Goal: Information Seeking & Learning: Learn about a topic

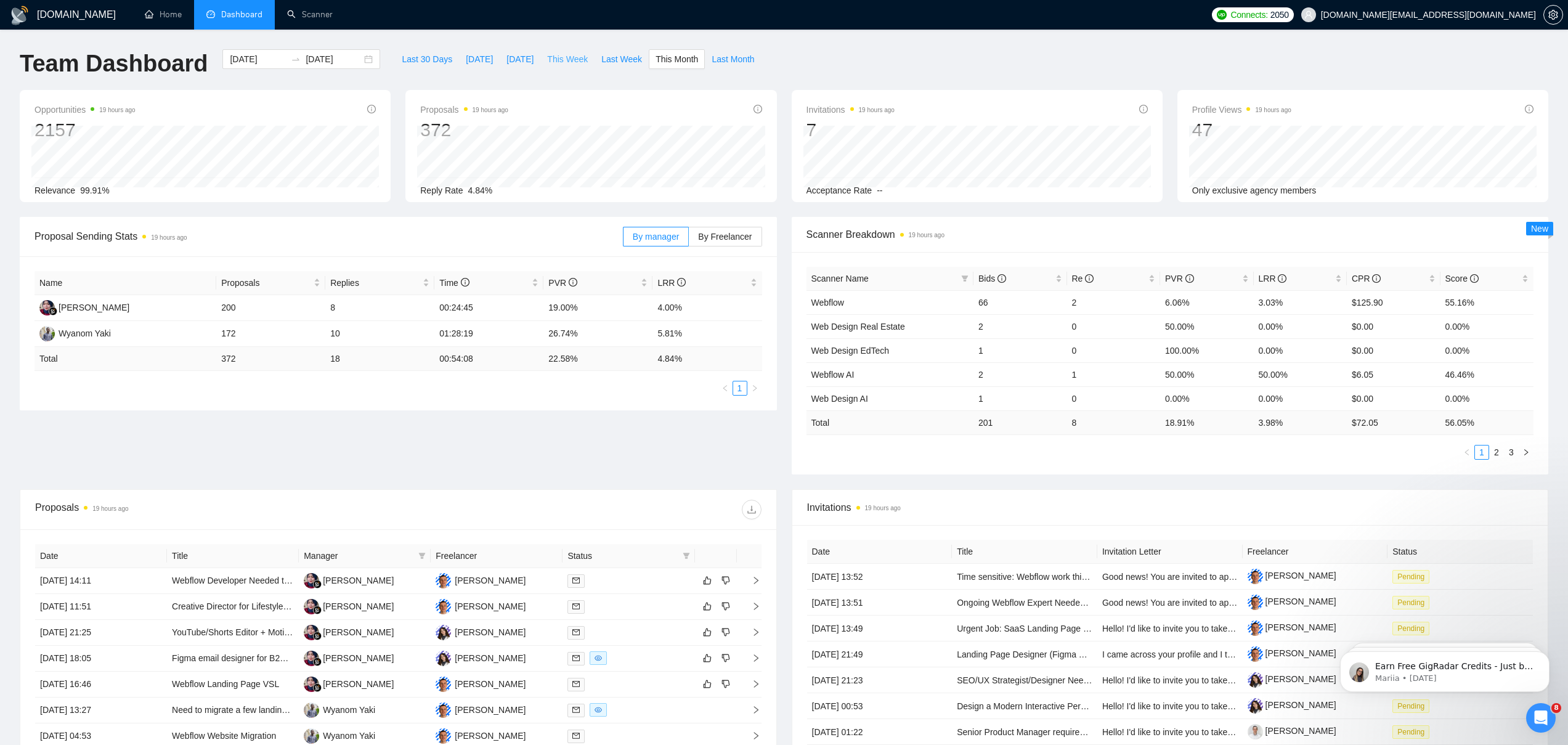
click at [556, 59] on span "This Week" at bounding box center [567, 59] width 41 height 13
type input "[DATE]"
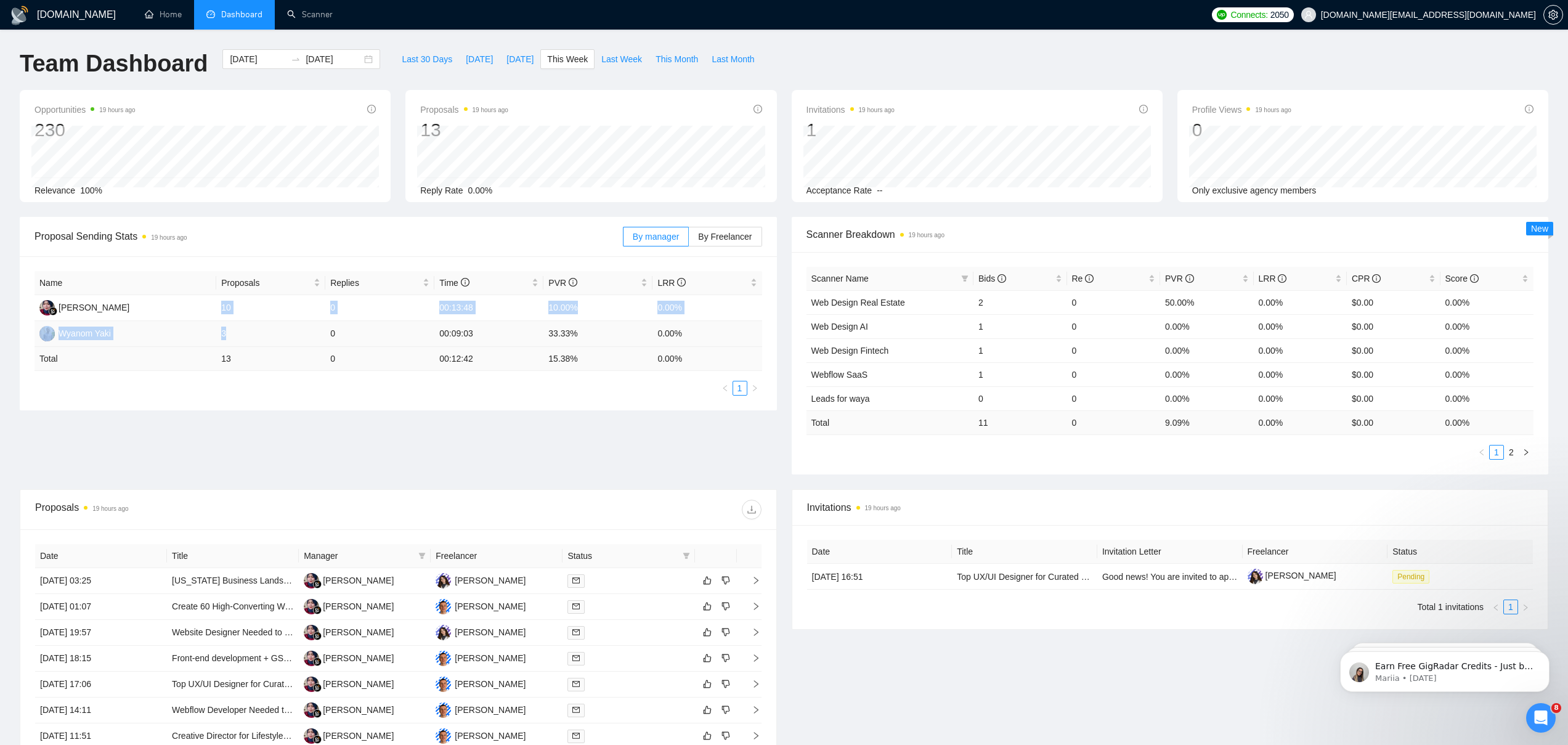
drag, startPoint x: 221, startPoint y: 305, endPoint x: 246, endPoint y: 344, distance: 46.3
click at [246, 344] on tbody "[PERSON_NAME] 10 0 00:13:48 10.00% 0.00% Wyanom Yaki 3 0 00:09:03 33.33% 0.00%" at bounding box center [399, 321] width 728 height 52
click at [247, 330] on td "3" at bounding box center [271, 334] width 109 height 26
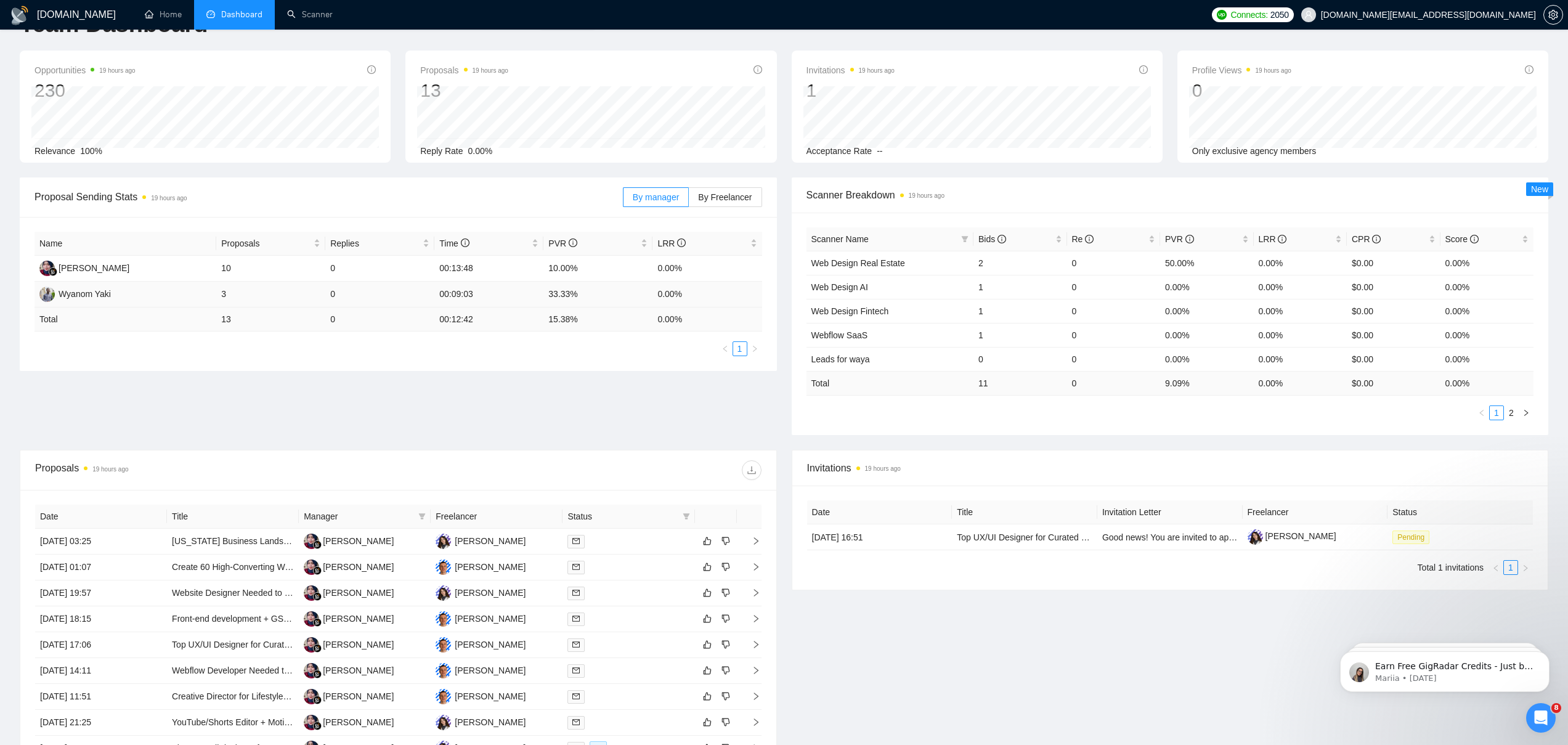
scroll to position [216, 0]
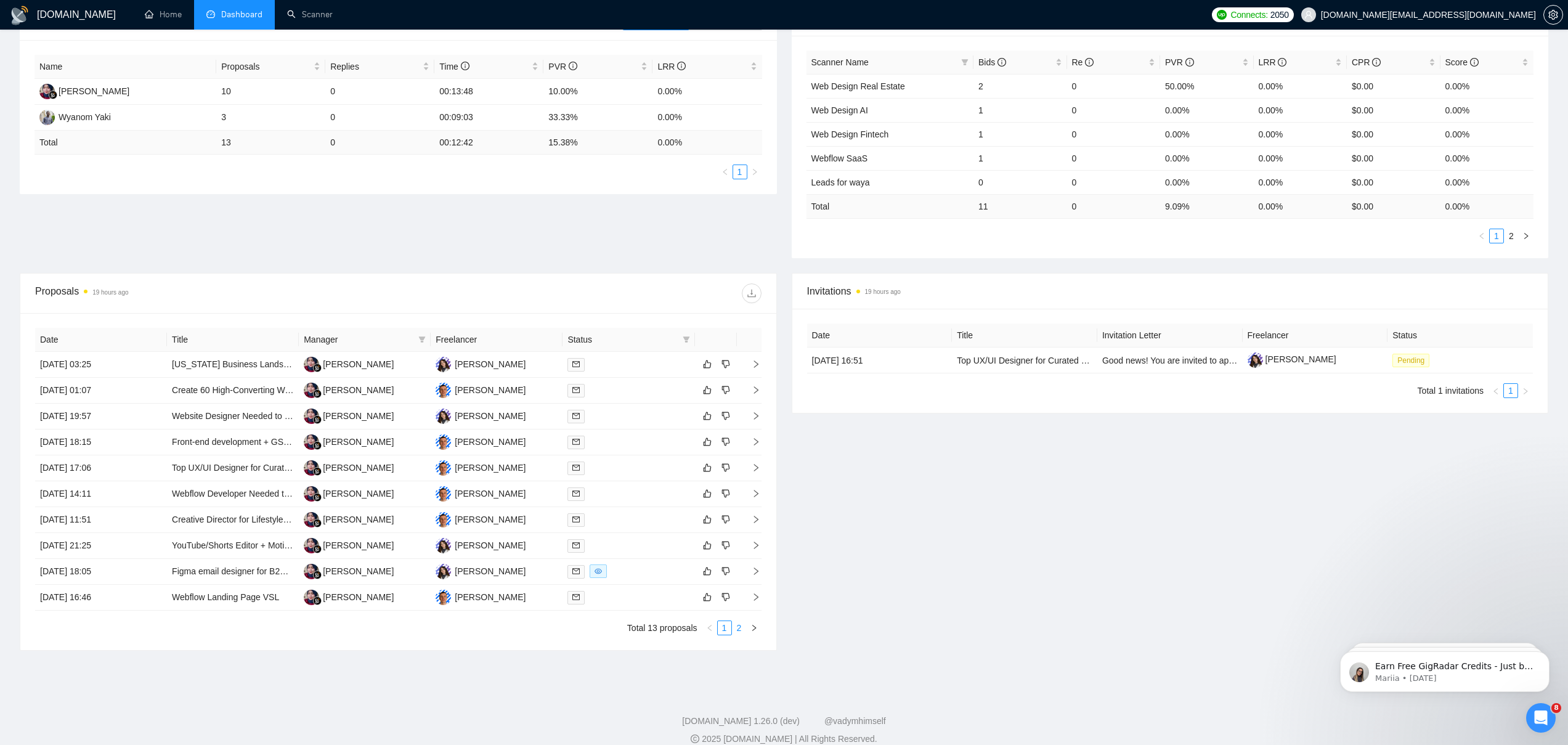
click at [737, 626] on link "2" at bounding box center [739, 628] width 13 height 13
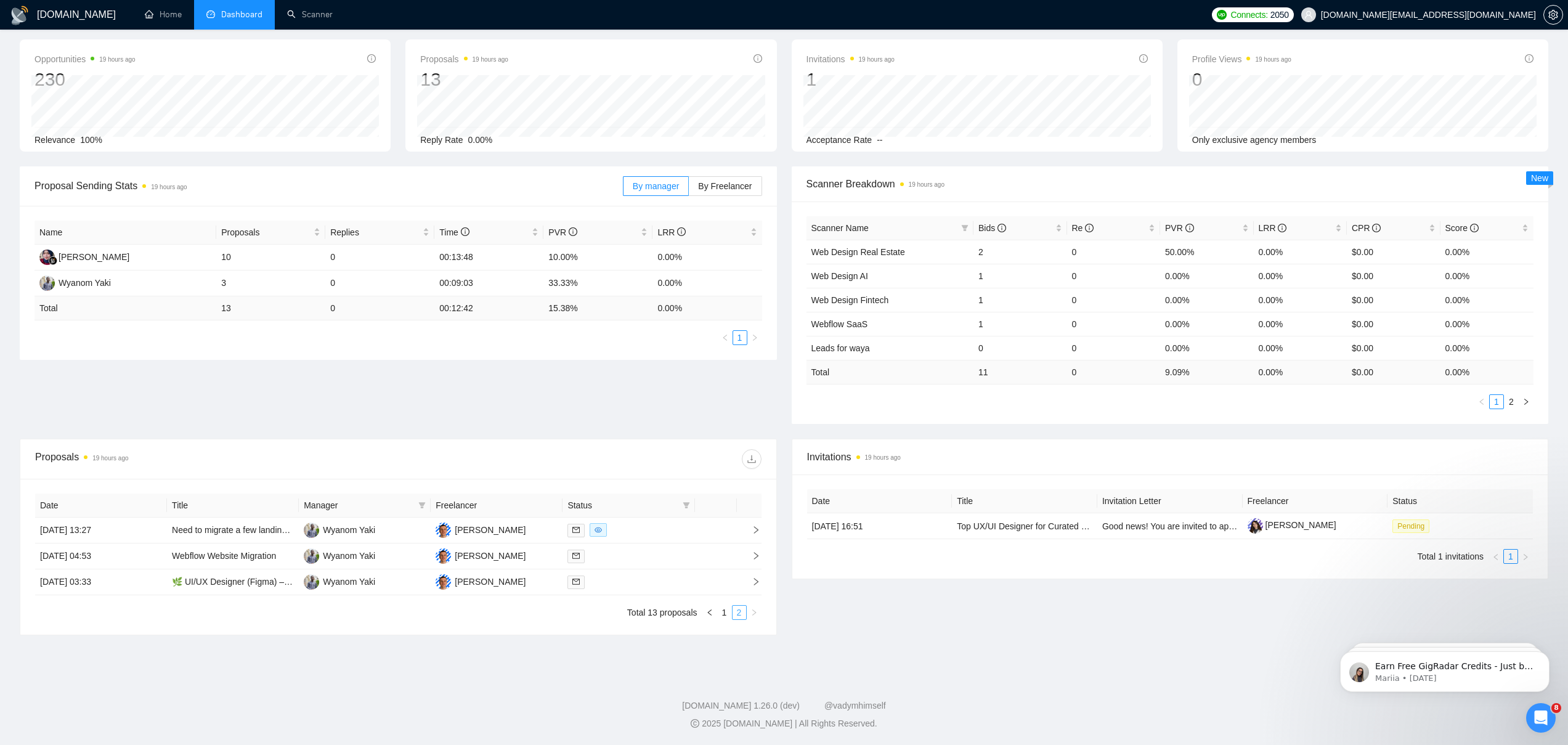
scroll to position [50, 0]
click at [721, 613] on link "1" at bounding box center [724, 612] width 13 height 13
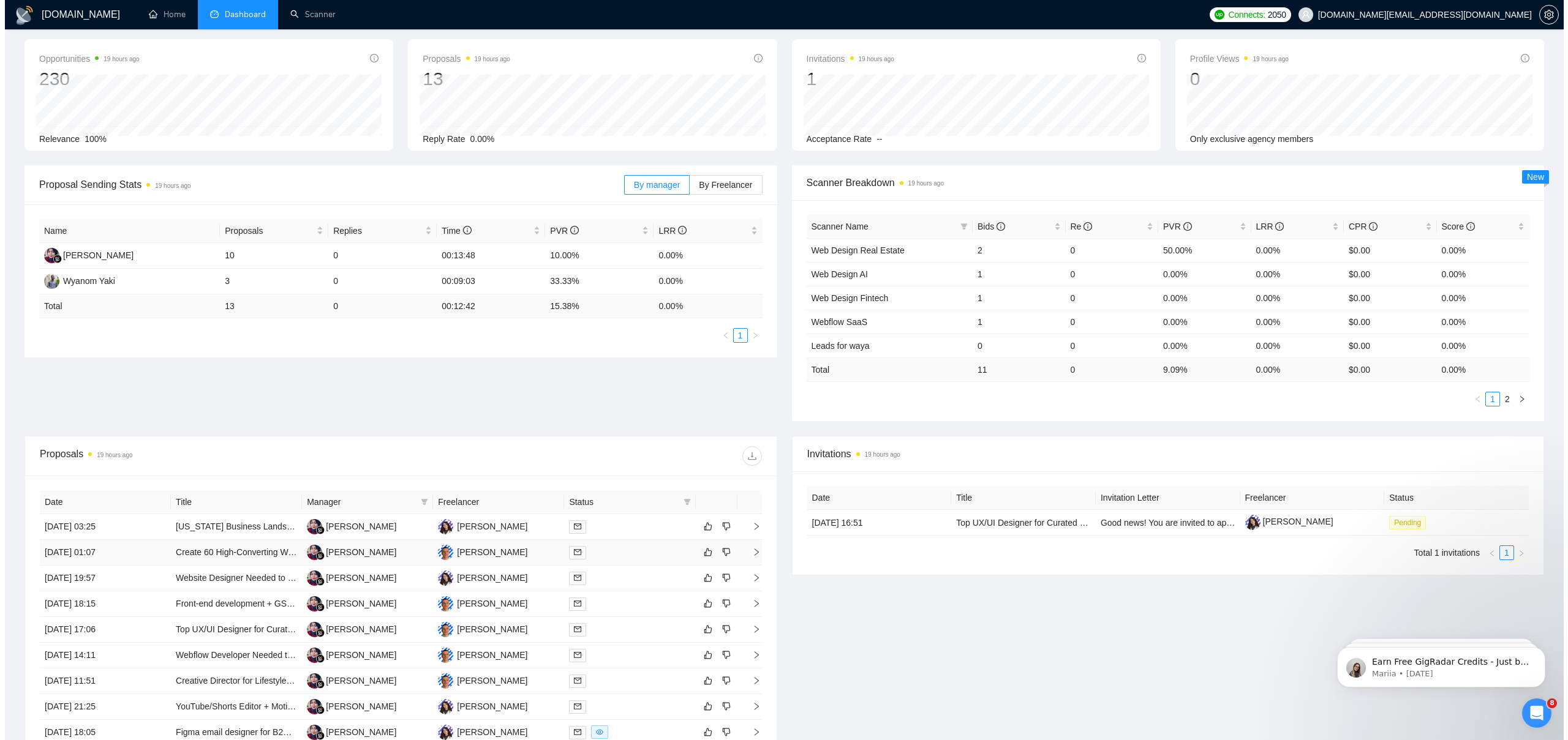
scroll to position [230, 0]
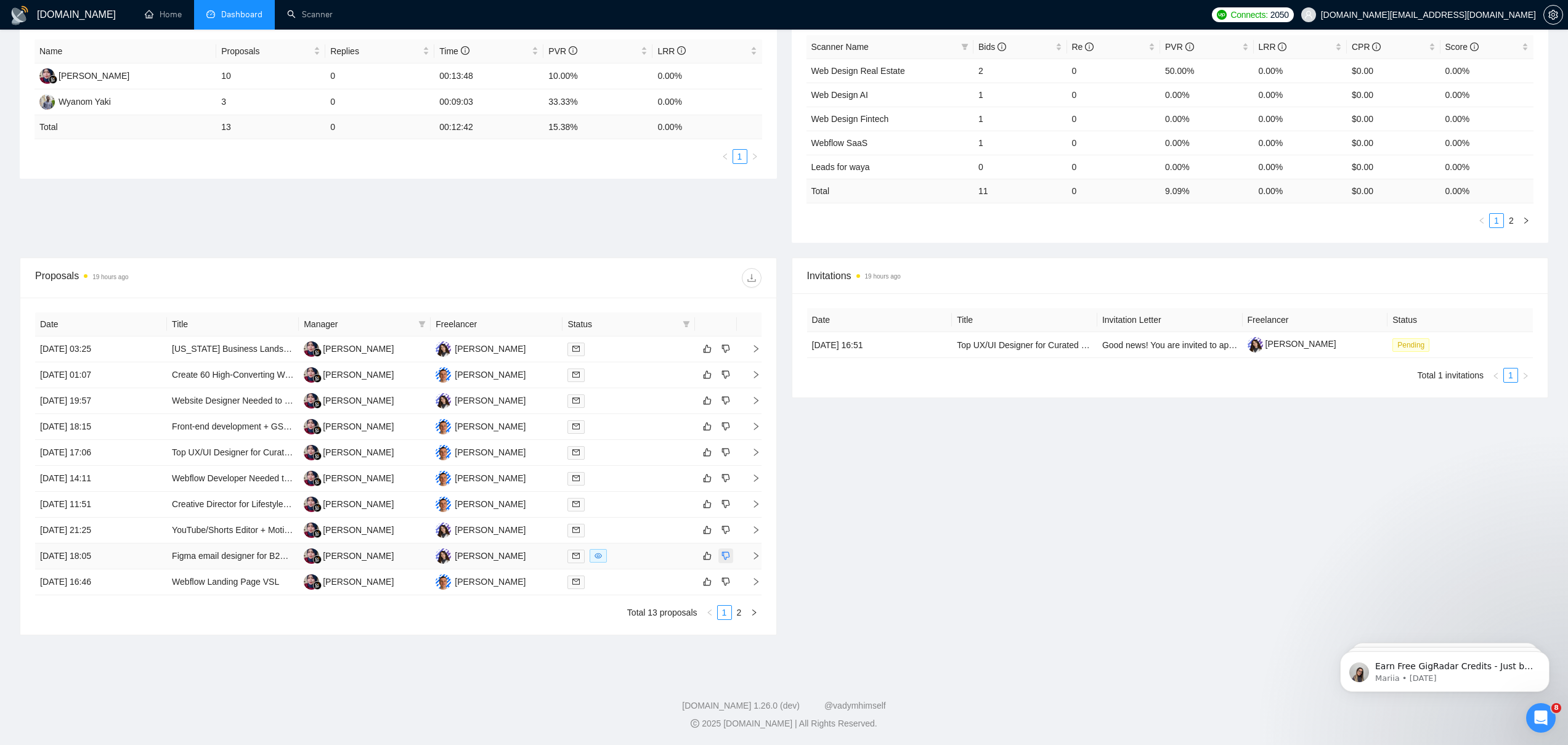
click at [726, 555] on icon "dislike" at bounding box center [726, 556] width 8 height 10
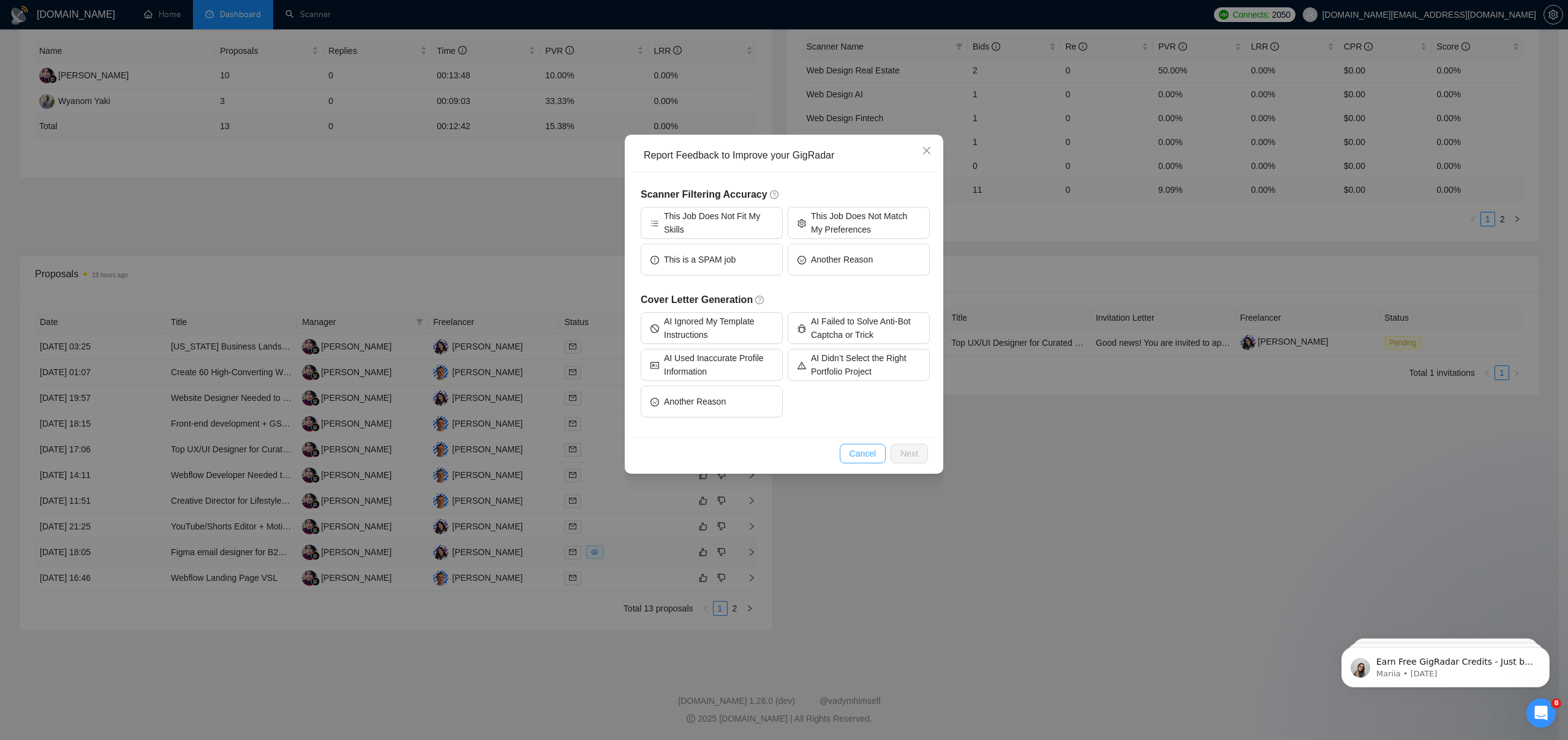
click at [861, 451] on span "Cancel" at bounding box center [863, 453] width 27 height 13
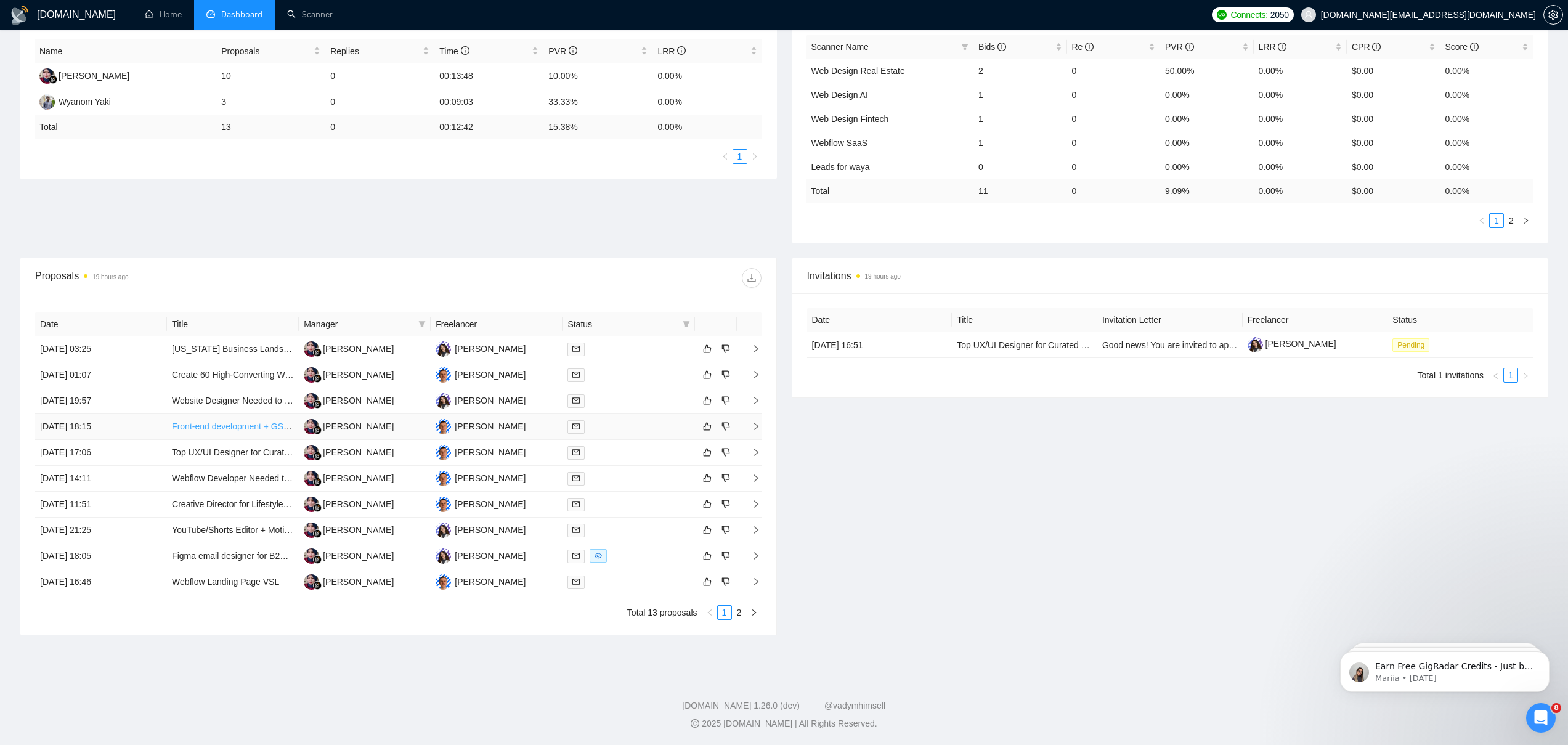
click at [196, 426] on link "Front-end development + GSAP animations for a Creative Director website (Webflo…" at bounding box center [355, 426] width 367 height 10
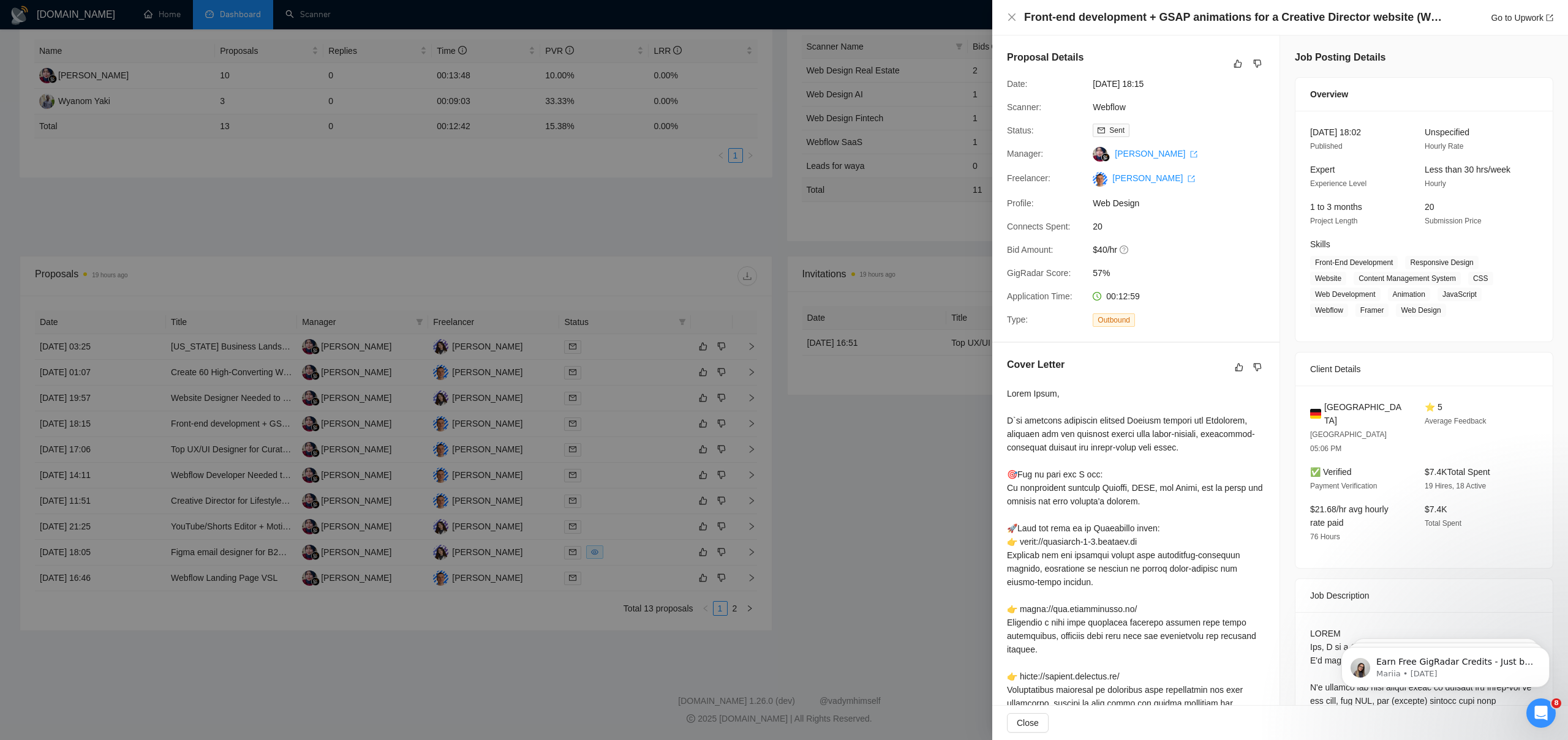
scroll to position [215, 0]
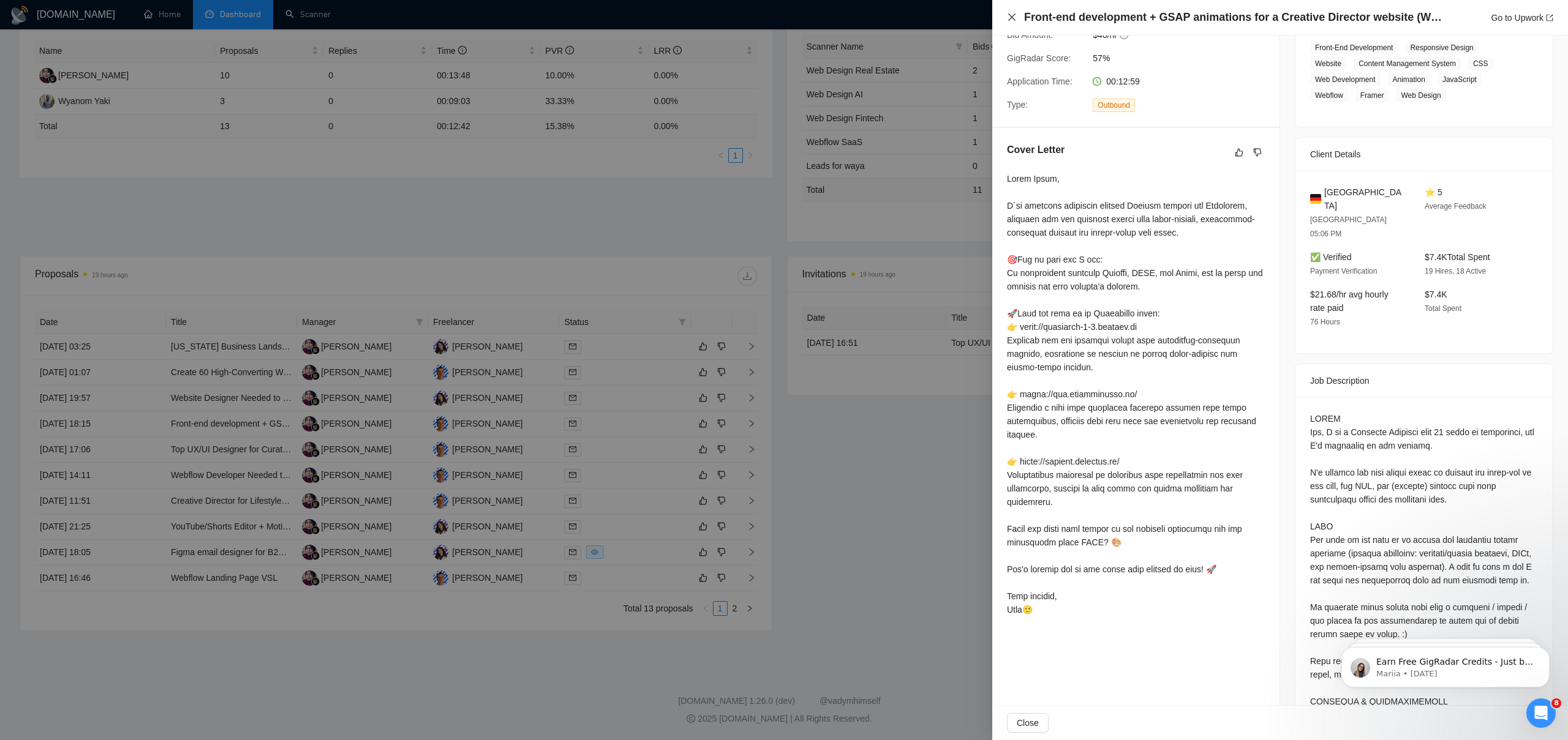
click at [1013, 18] on icon "close" at bounding box center [1012, 17] width 7 height 7
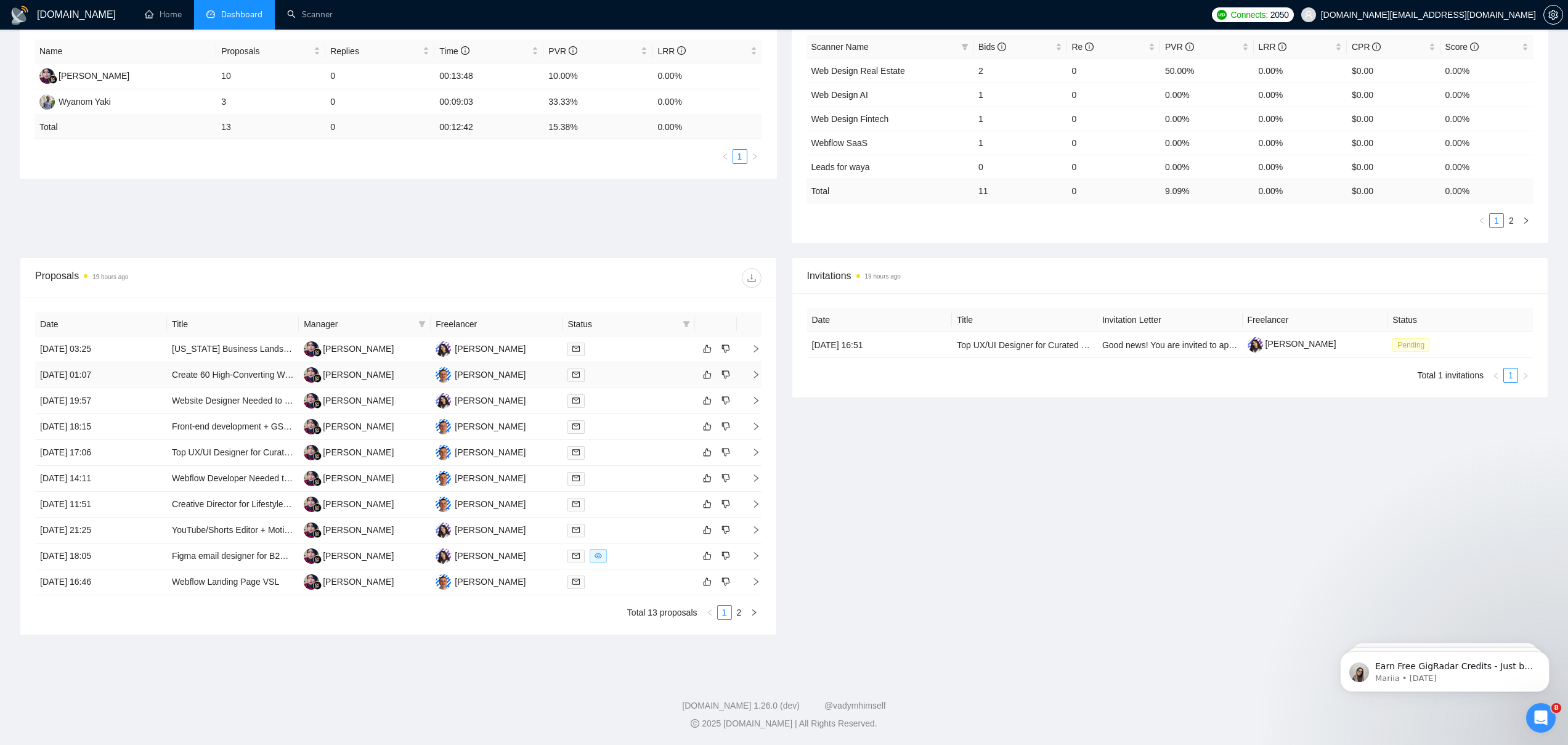
click at [414, 373] on td "[PERSON_NAME]" at bounding box center [365, 375] width 132 height 26
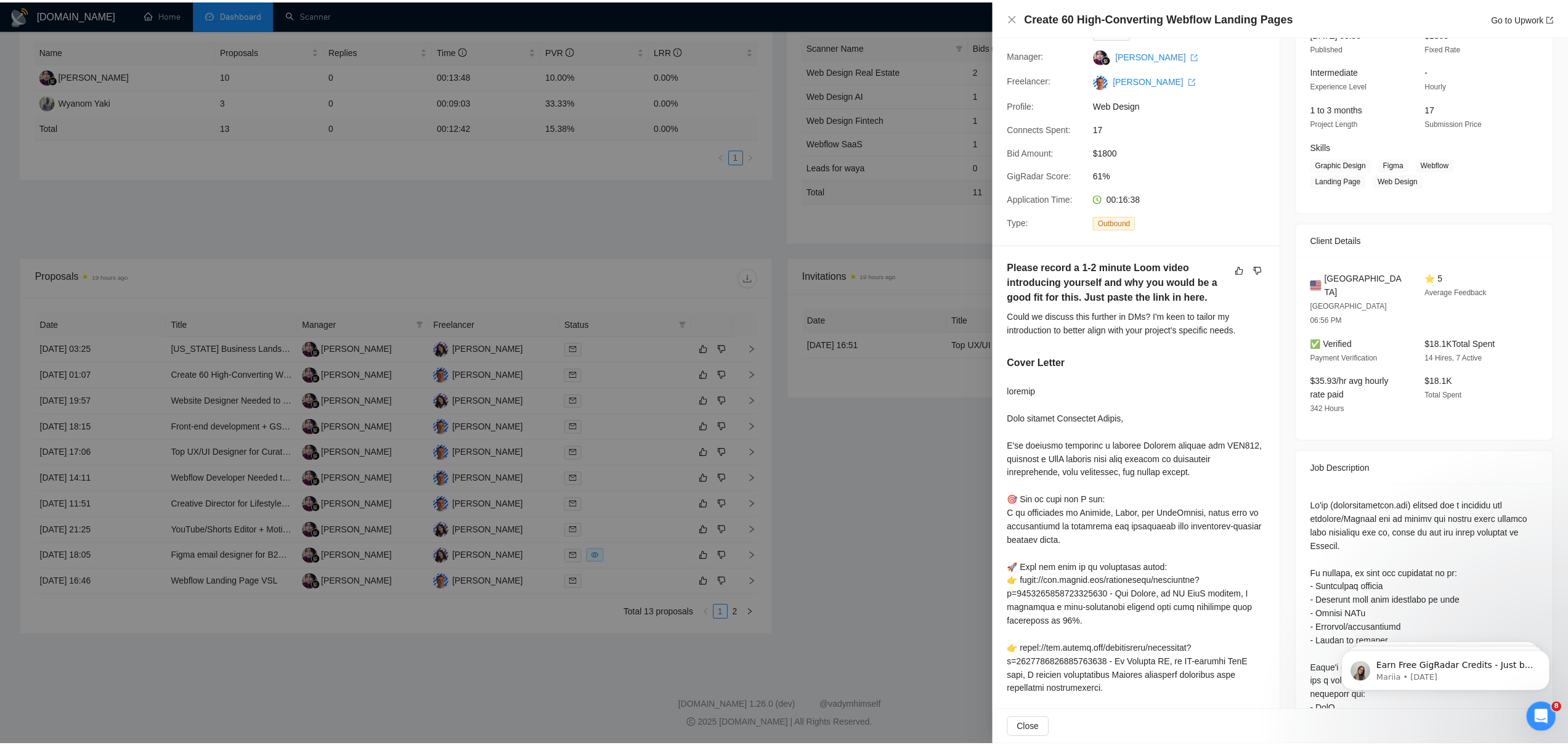
scroll to position [0, 0]
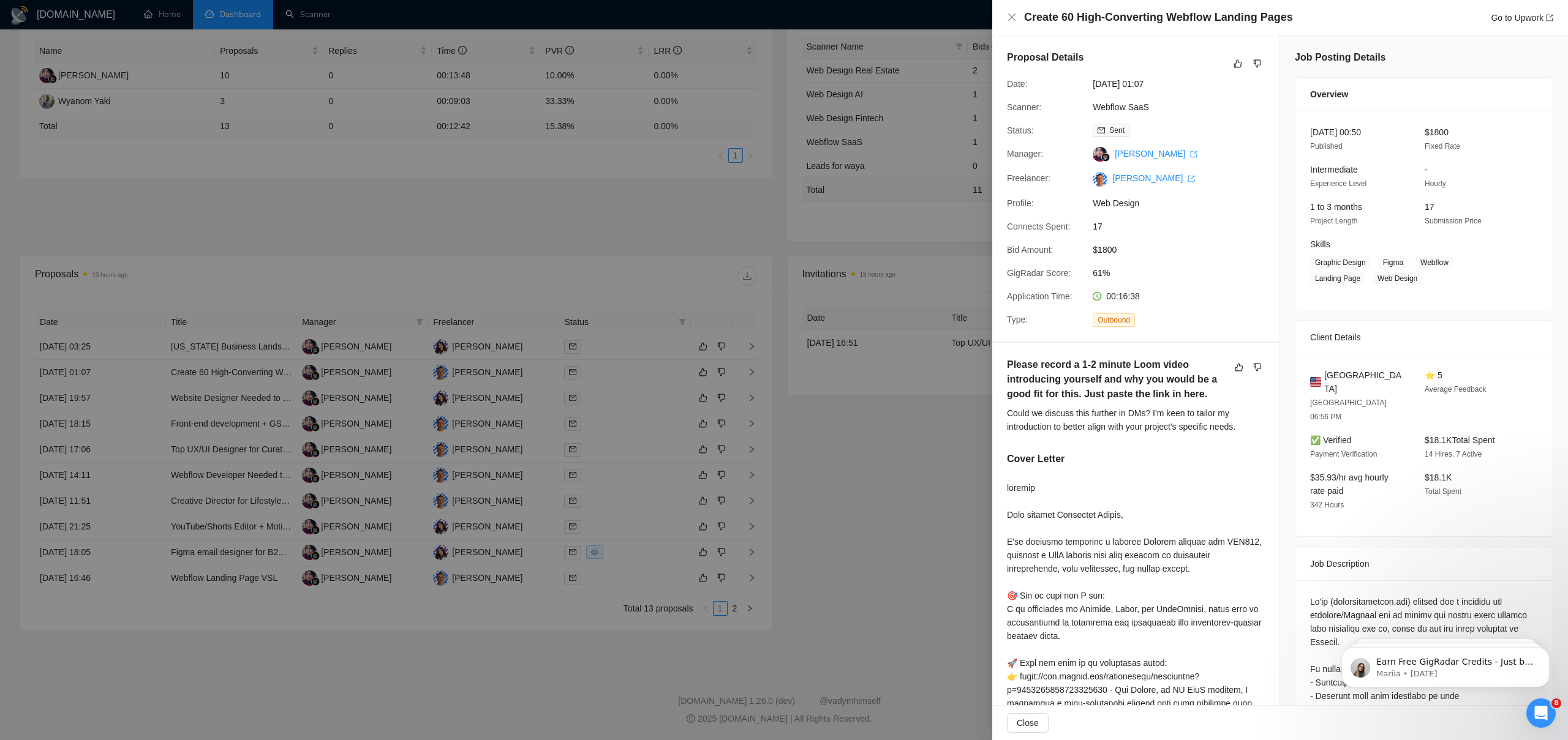
click at [621, 352] on div at bounding box center [784, 370] width 1568 height 740
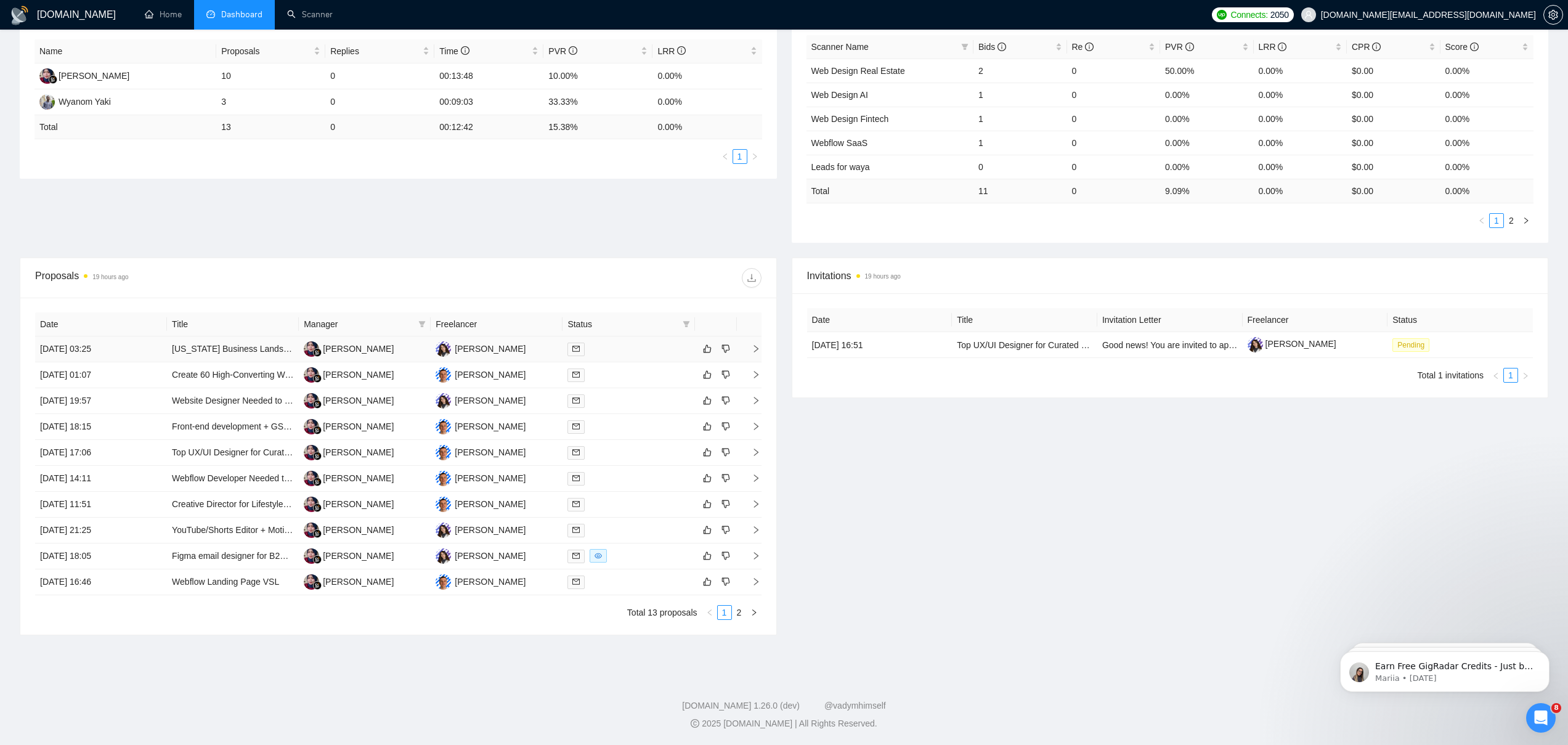
click at [632, 350] on div at bounding box center [628, 349] width 122 height 14
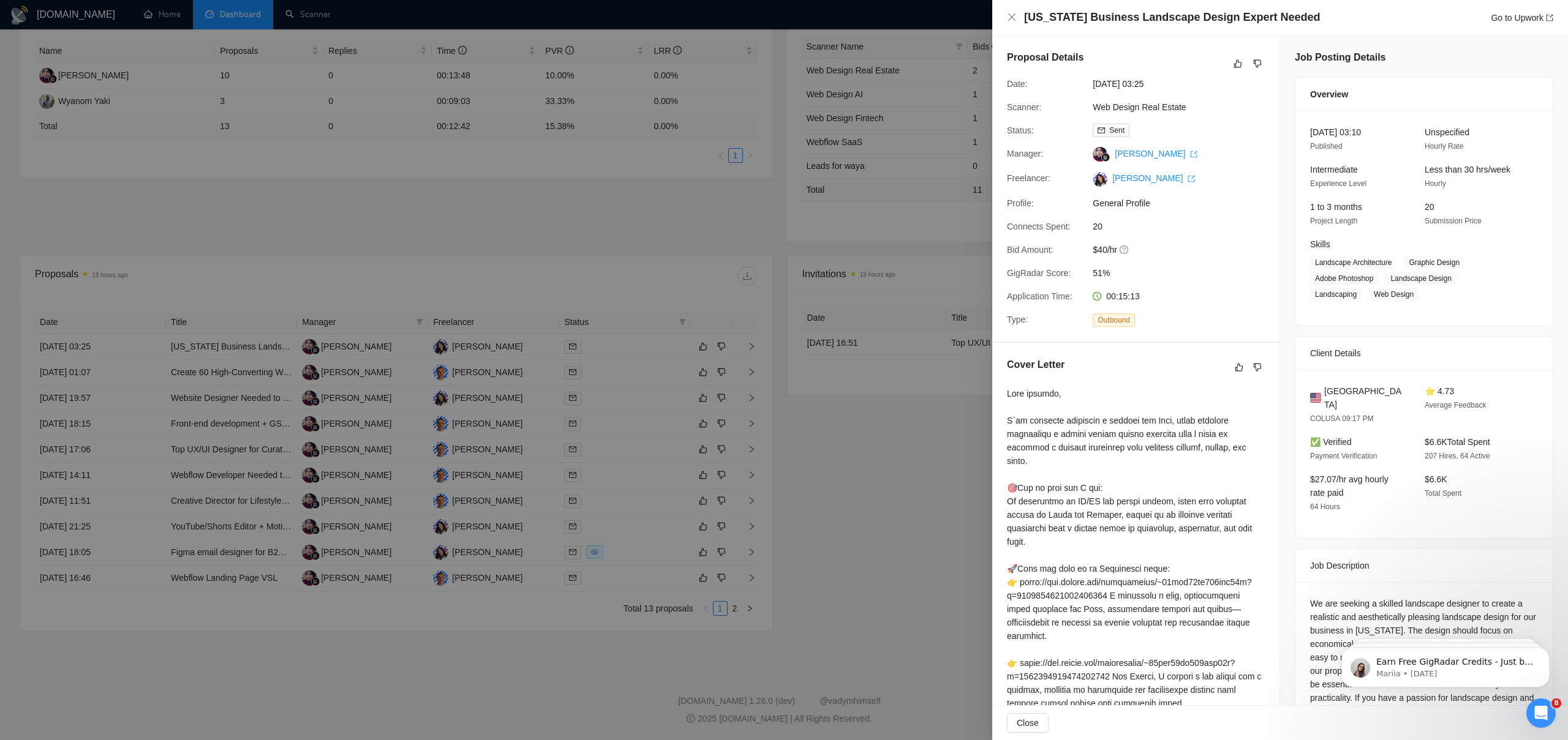
click at [645, 373] on div at bounding box center [784, 370] width 1568 height 740
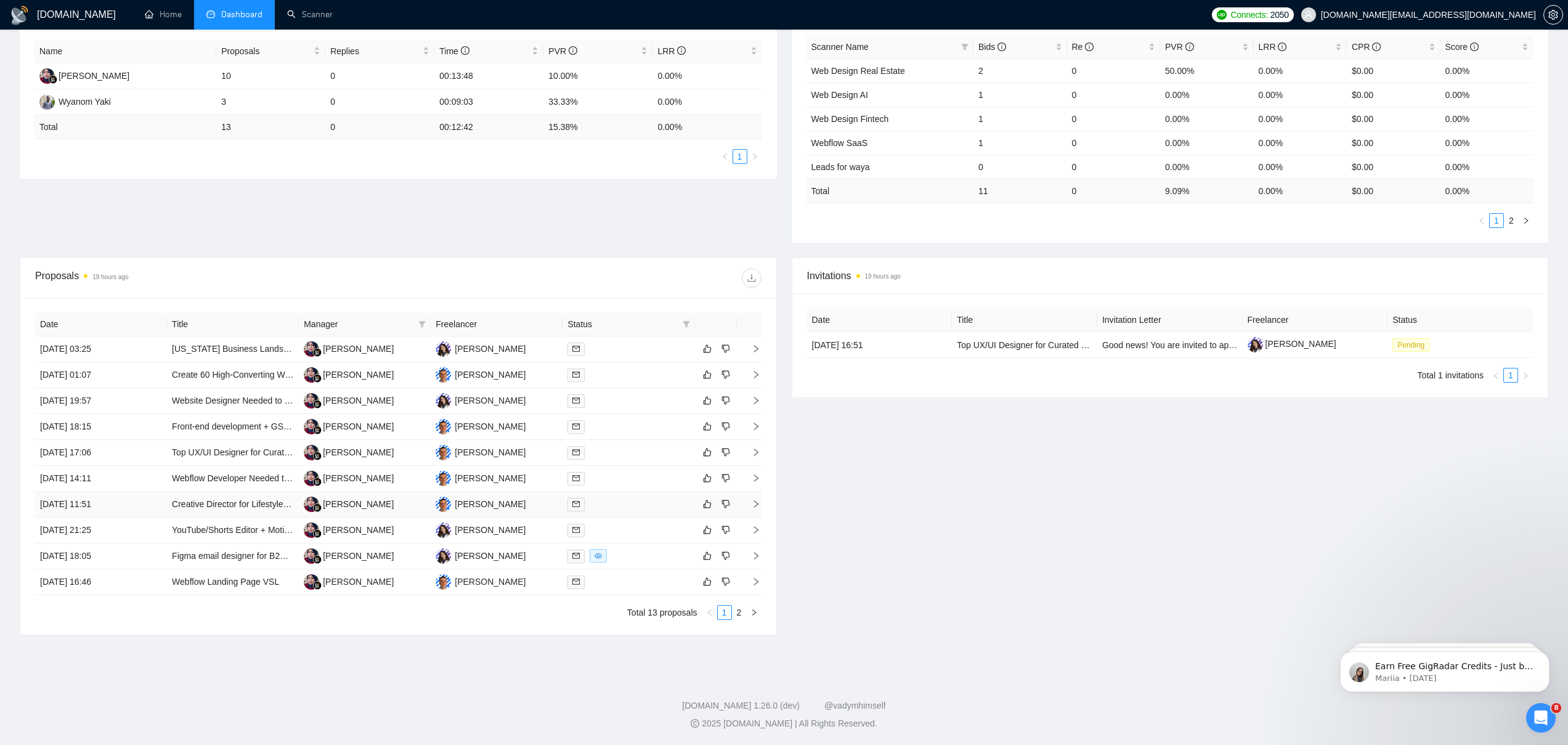
click at [639, 510] on div at bounding box center [628, 505] width 122 height 14
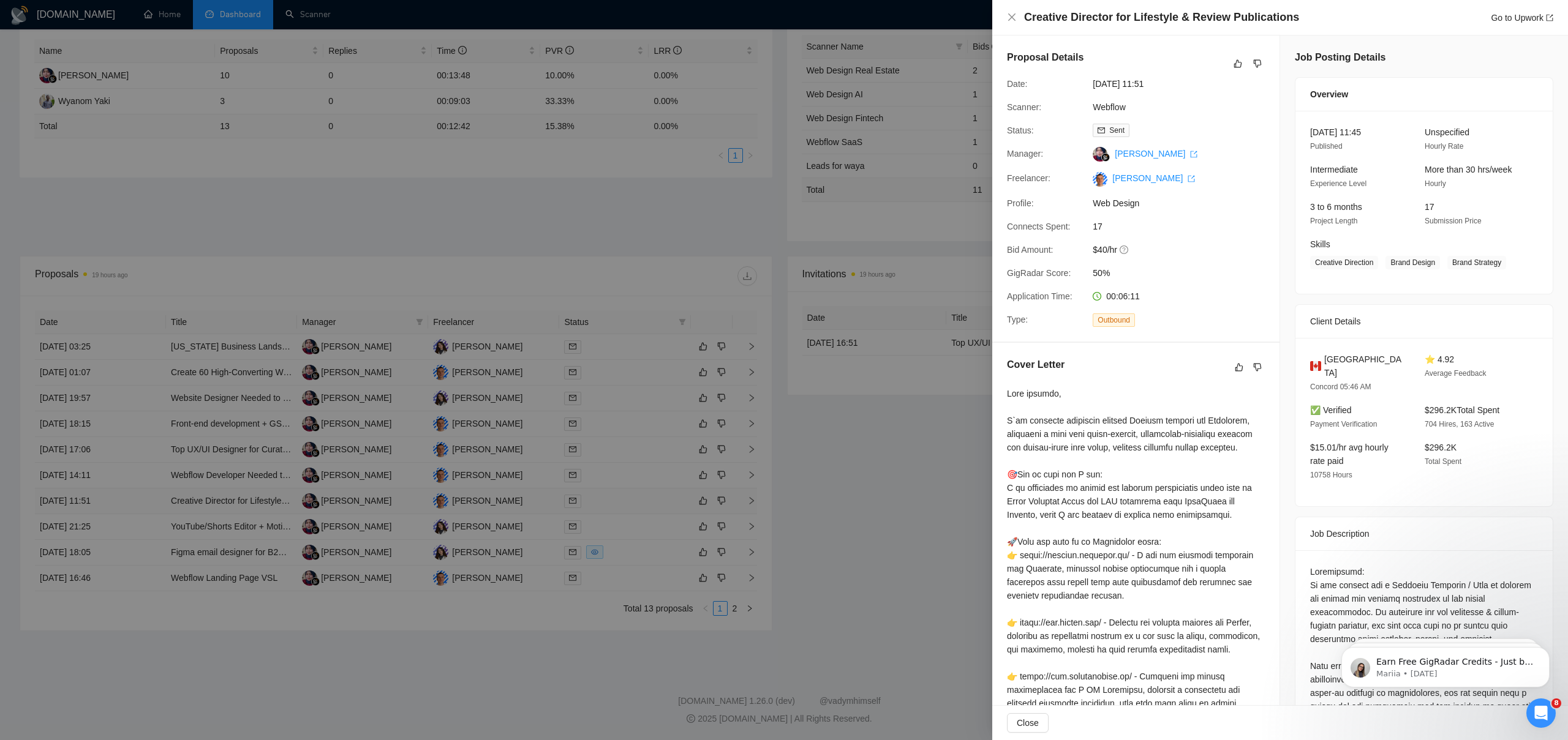
click at [635, 506] on div at bounding box center [784, 370] width 1568 height 740
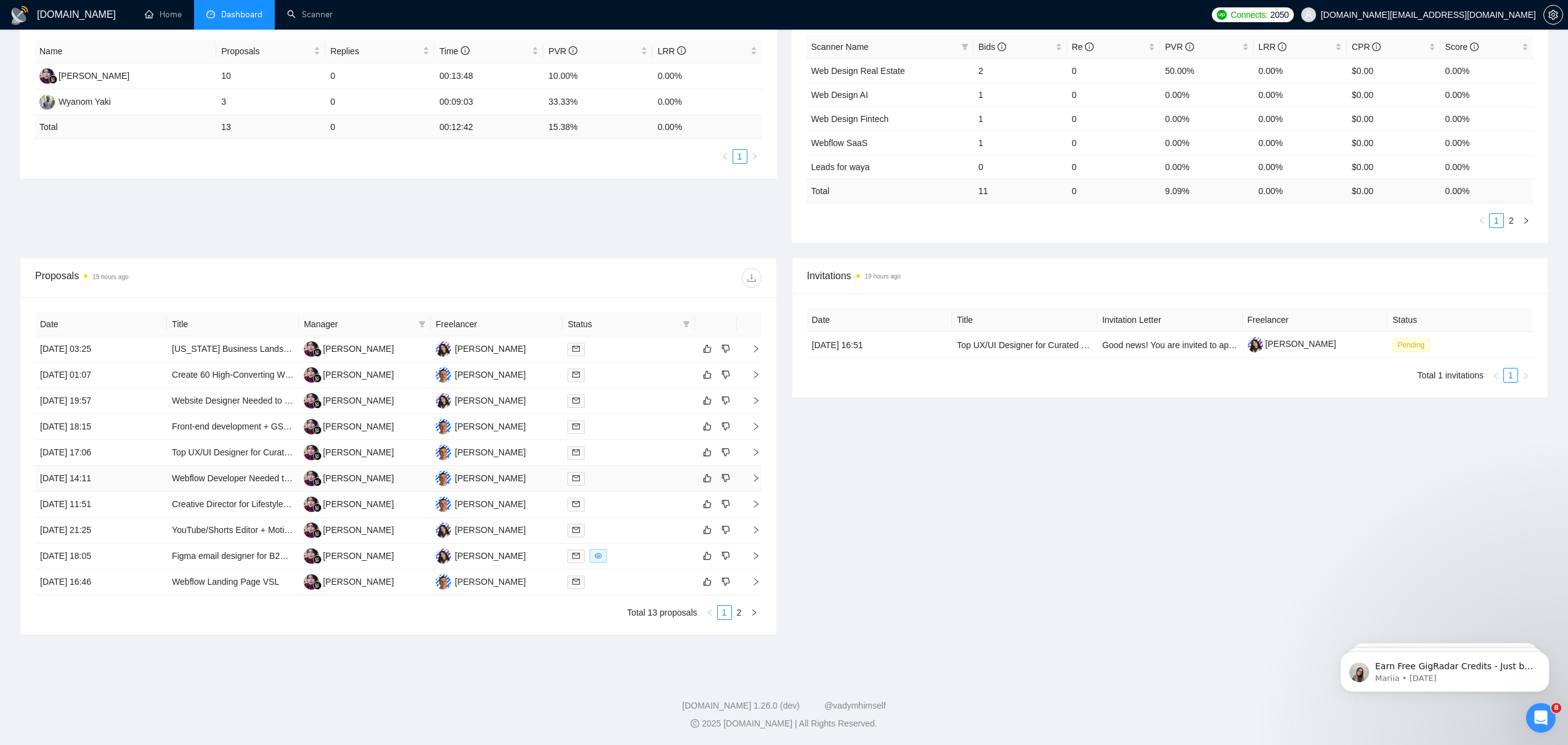
click at [639, 482] on div at bounding box center [628, 479] width 122 height 14
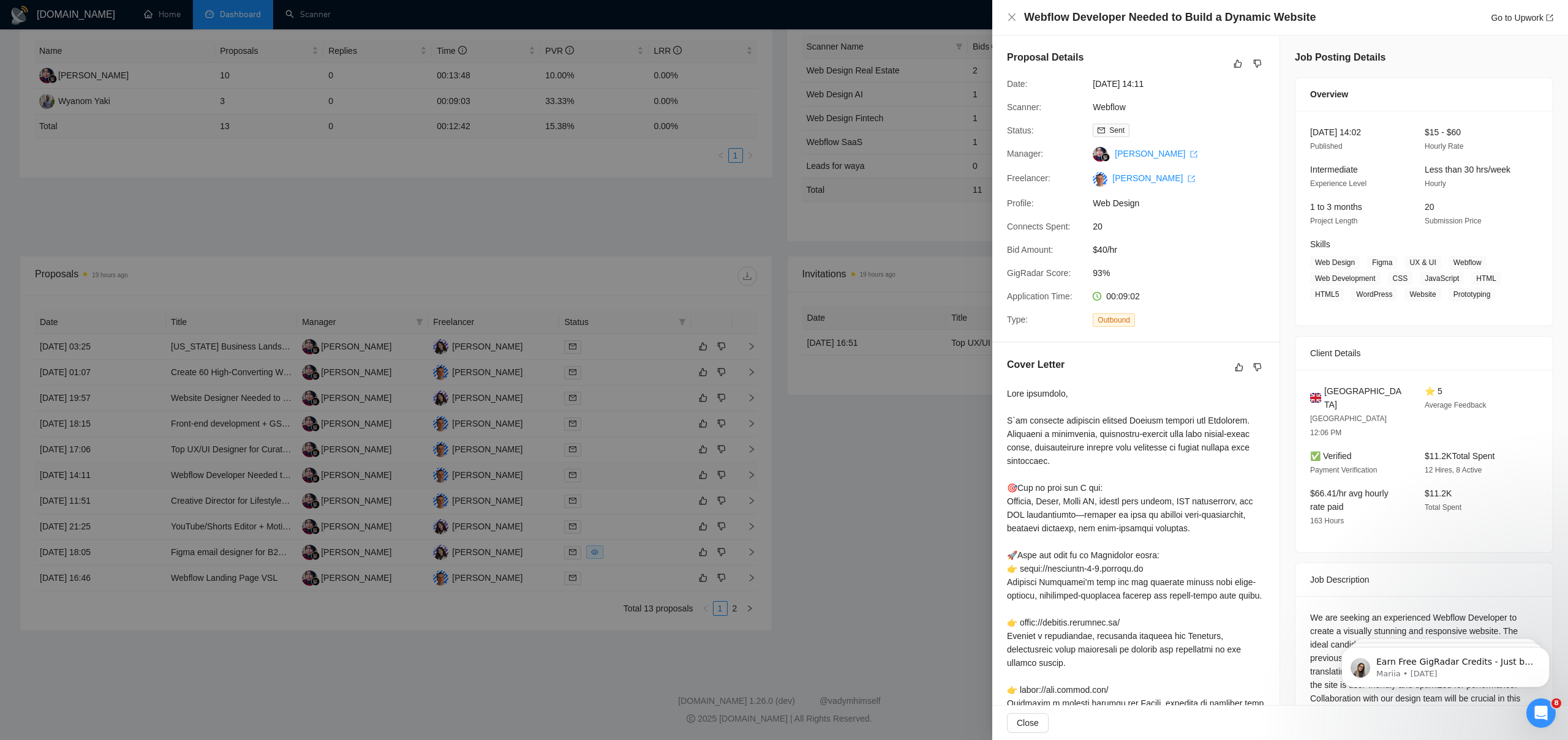
click at [636, 479] on div at bounding box center [784, 370] width 1568 height 740
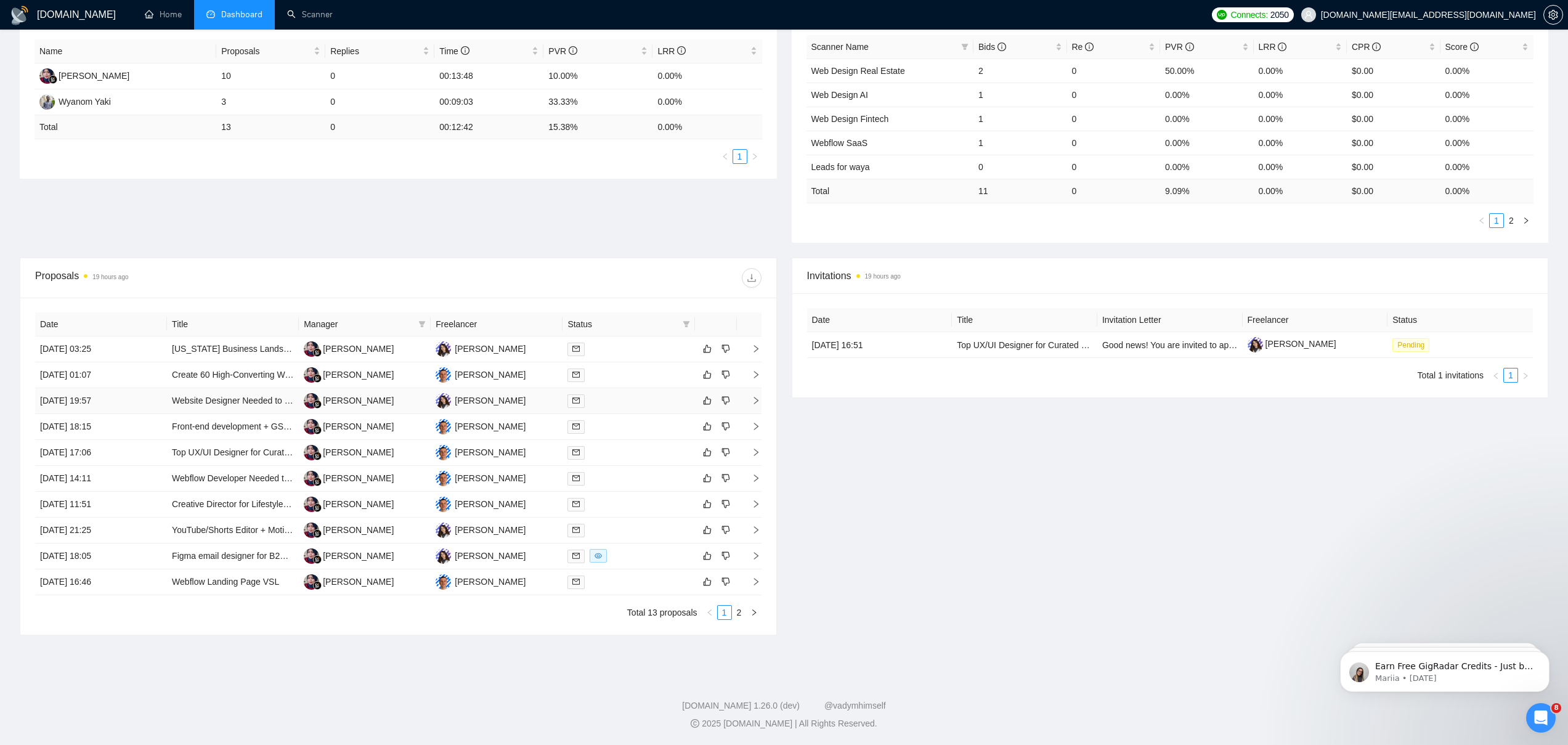
click at [628, 397] on div at bounding box center [628, 401] width 122 height 14
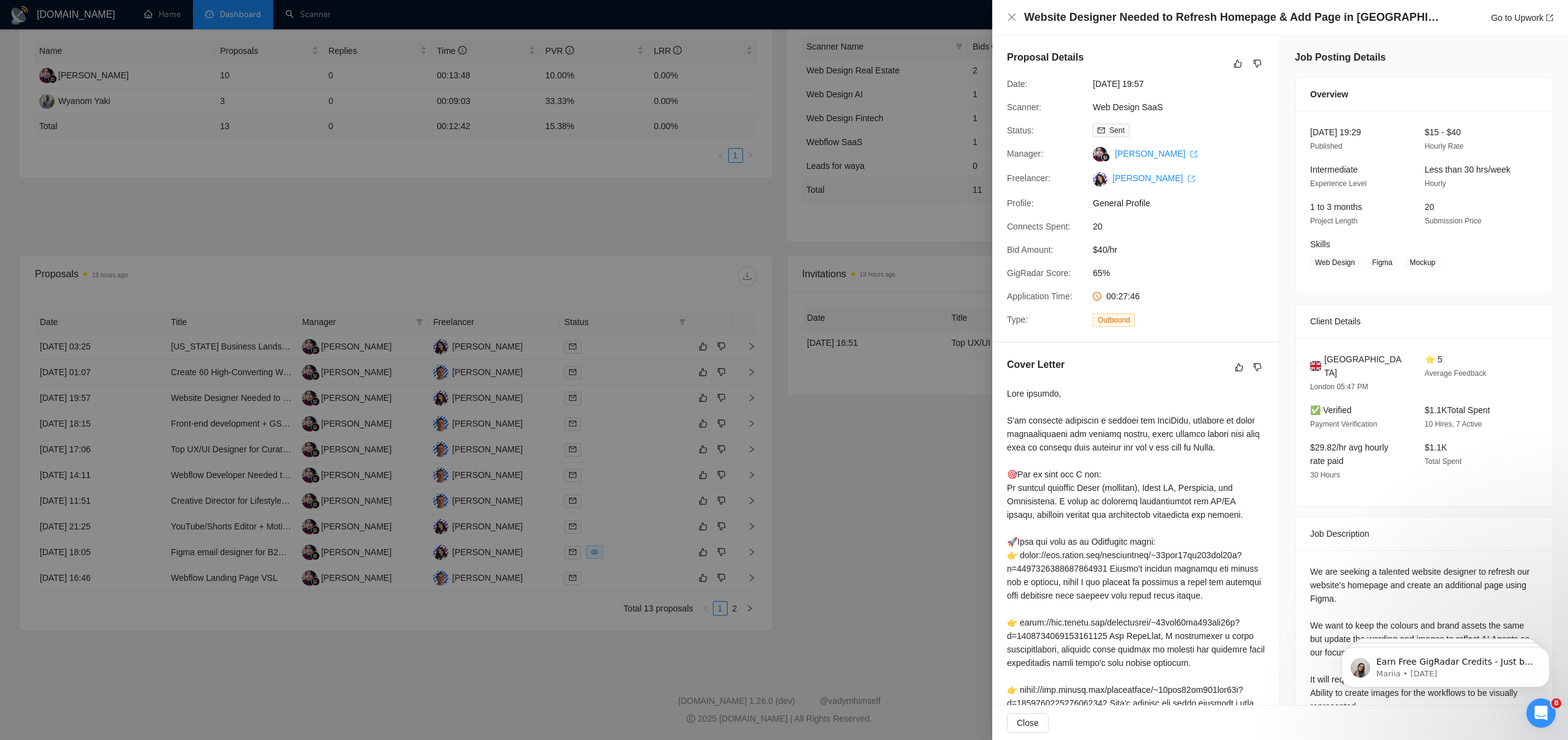
click at [625, 394] on div at bounding box center [784, 370] width 1568 height 740
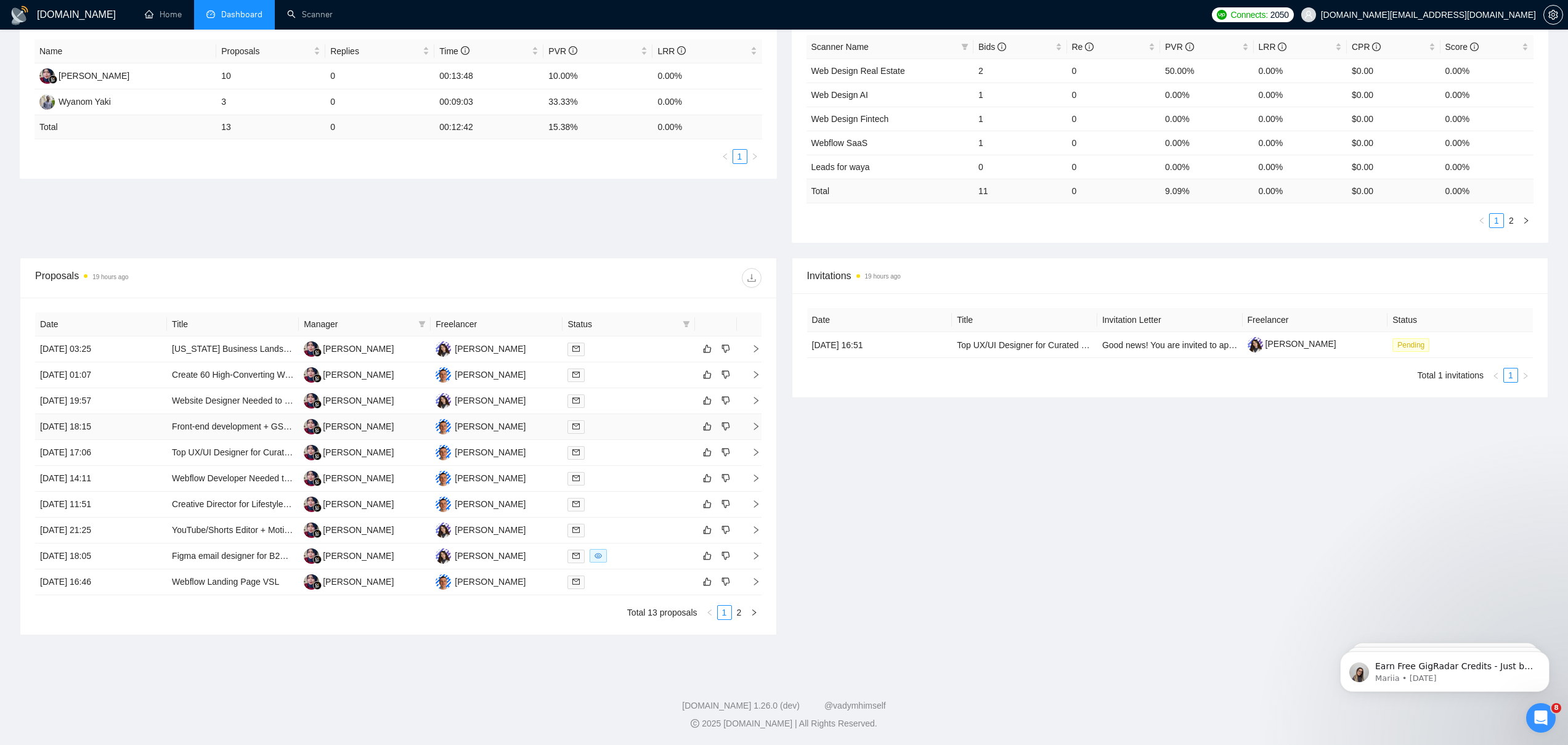
click at [613, 426] on div at bounding box center [628, 427] width 122 height 14
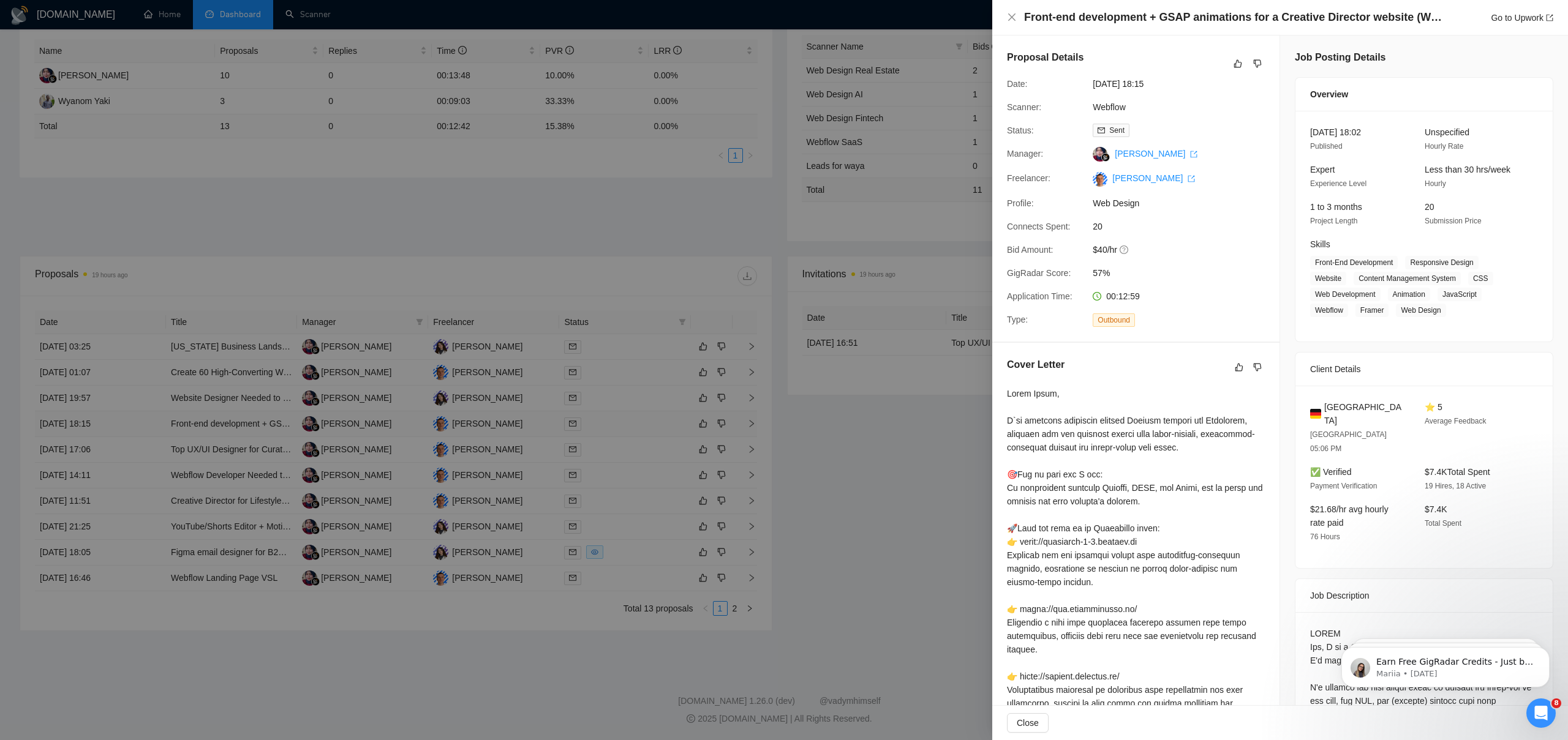
click at [609, 423] on div at bounding box center [784, 370] width 1568 height 740
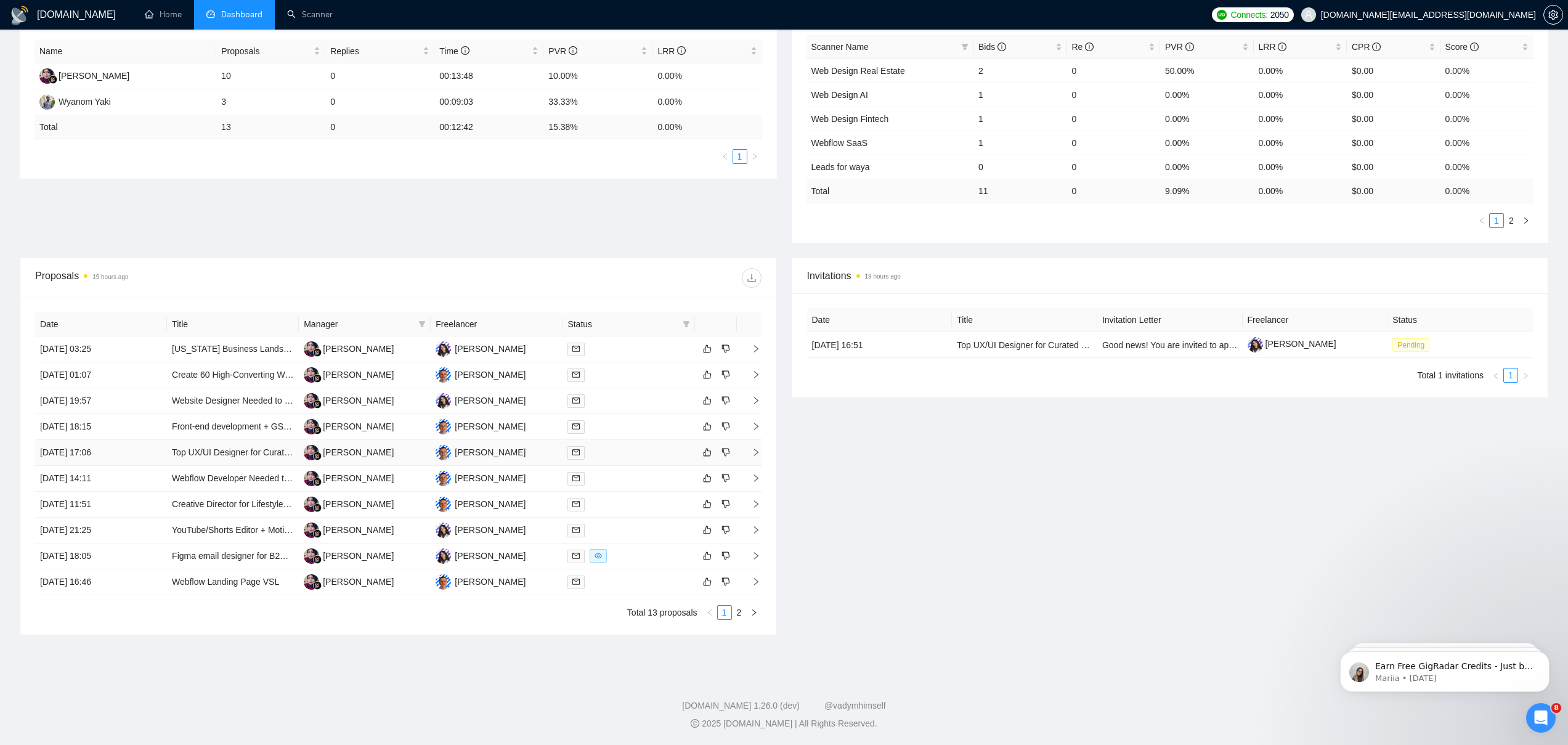
click at [153, 450] on td "[DATE] 17:06" at bounding box center [101, 452] width 132 height 26
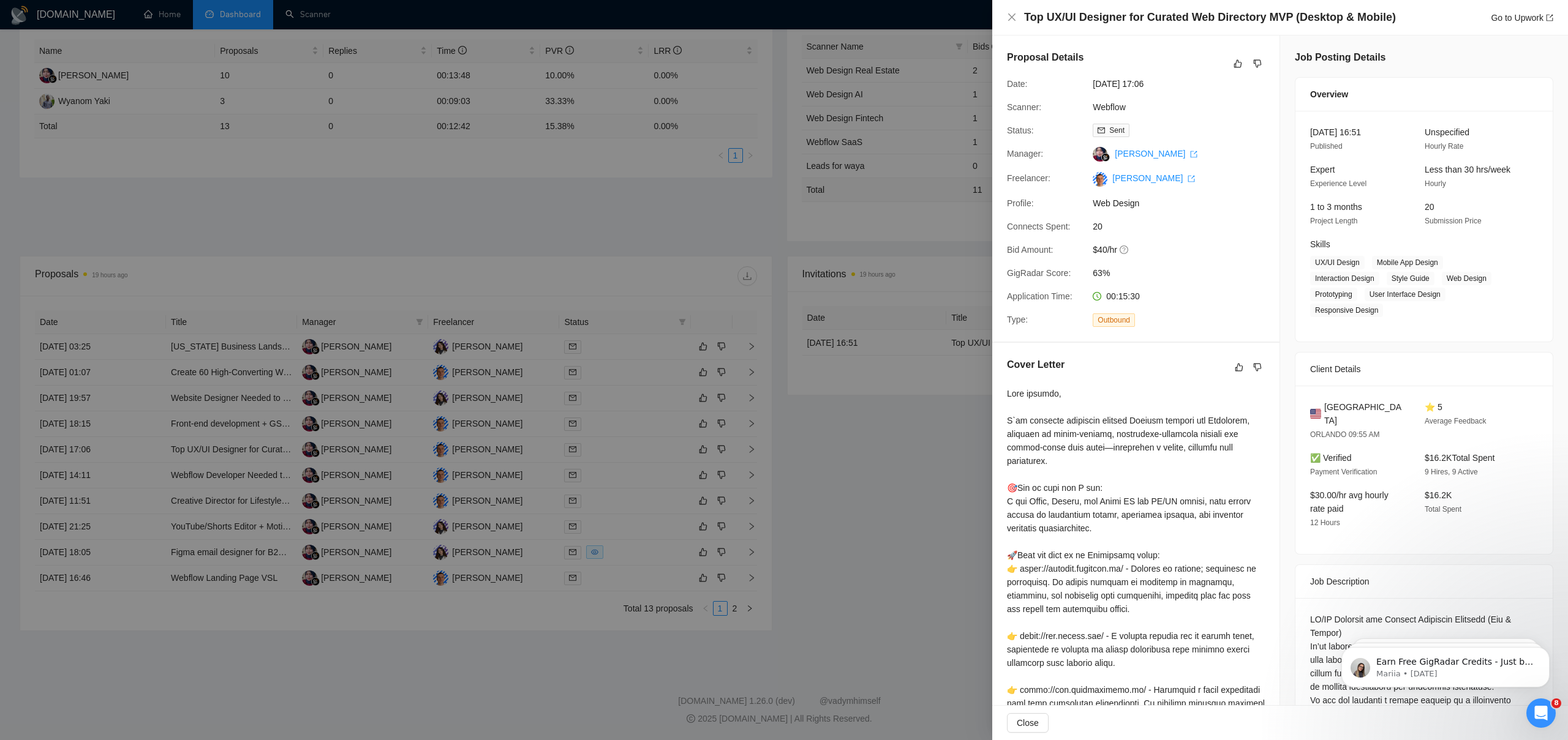
click at [155, 451] on div at bounding box center [784, 370] width 1568 height 740
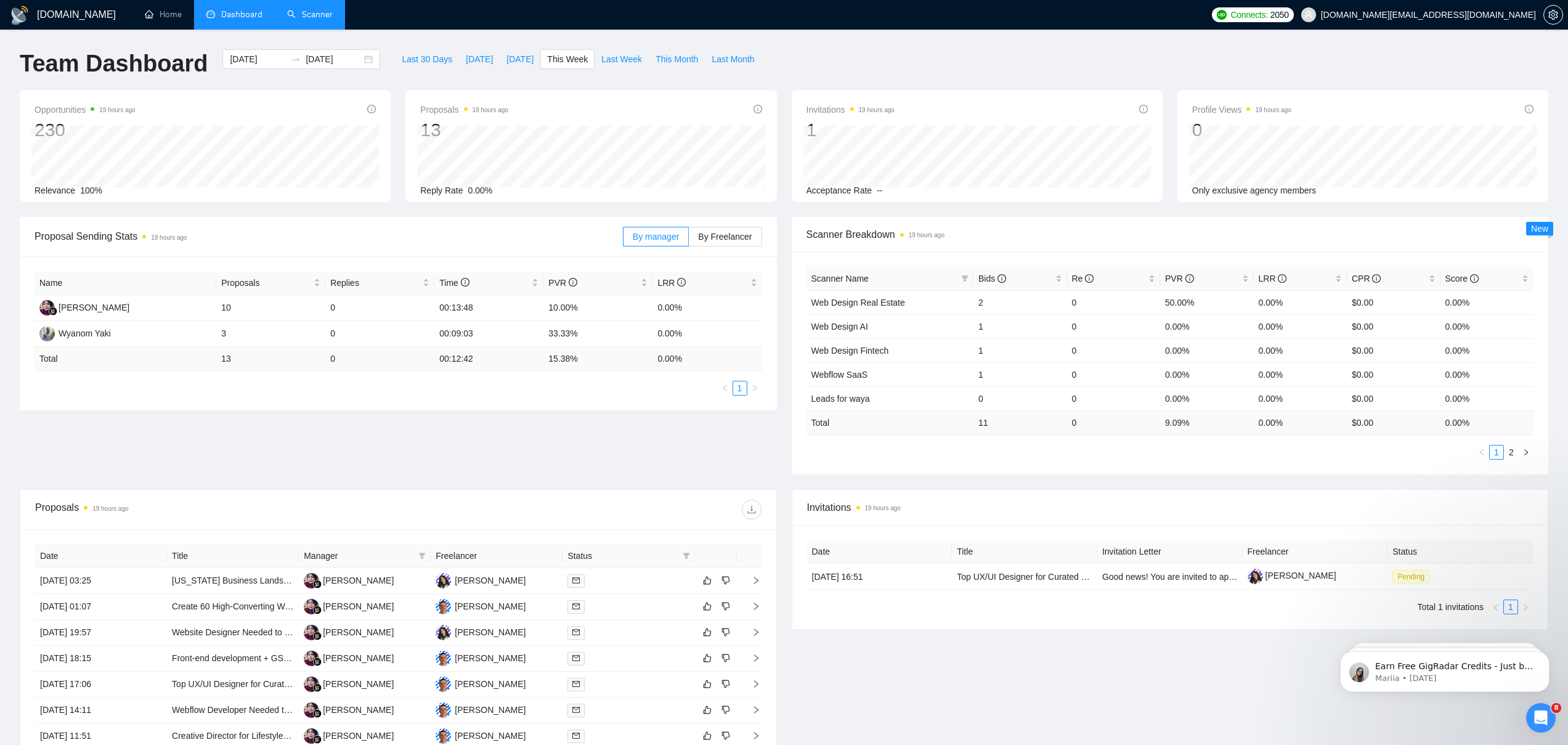
click at [309, 20] on link "Scanner" at bounding box center [310, 14] width 46 height 11
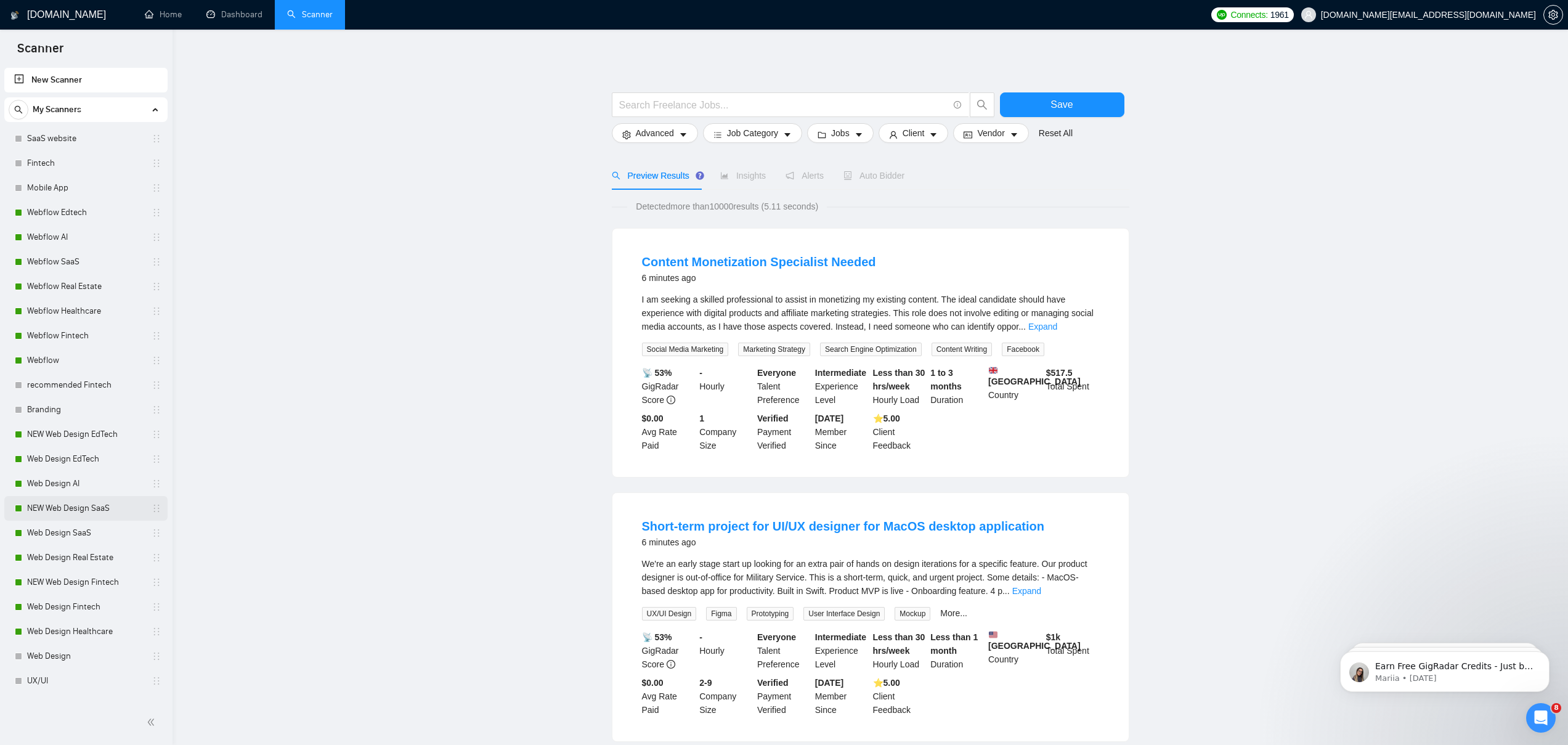
click at [71, 508] on link "NEW Web Design SaaS" at bounding box center [86, 508] width 117 height 25
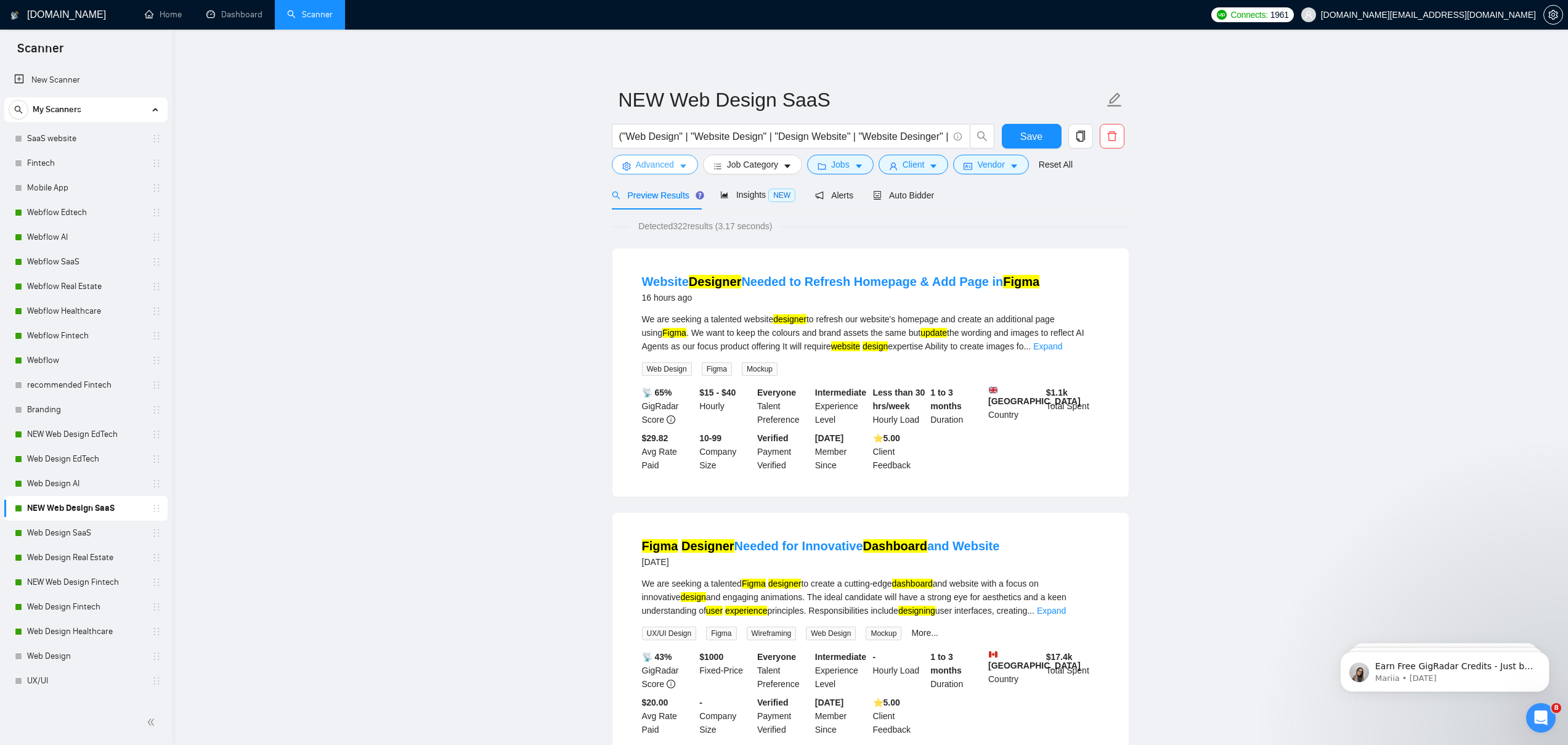
click at [680, 165] on icon "caret-down" at bounding box center [683, 166] width 8 height 8
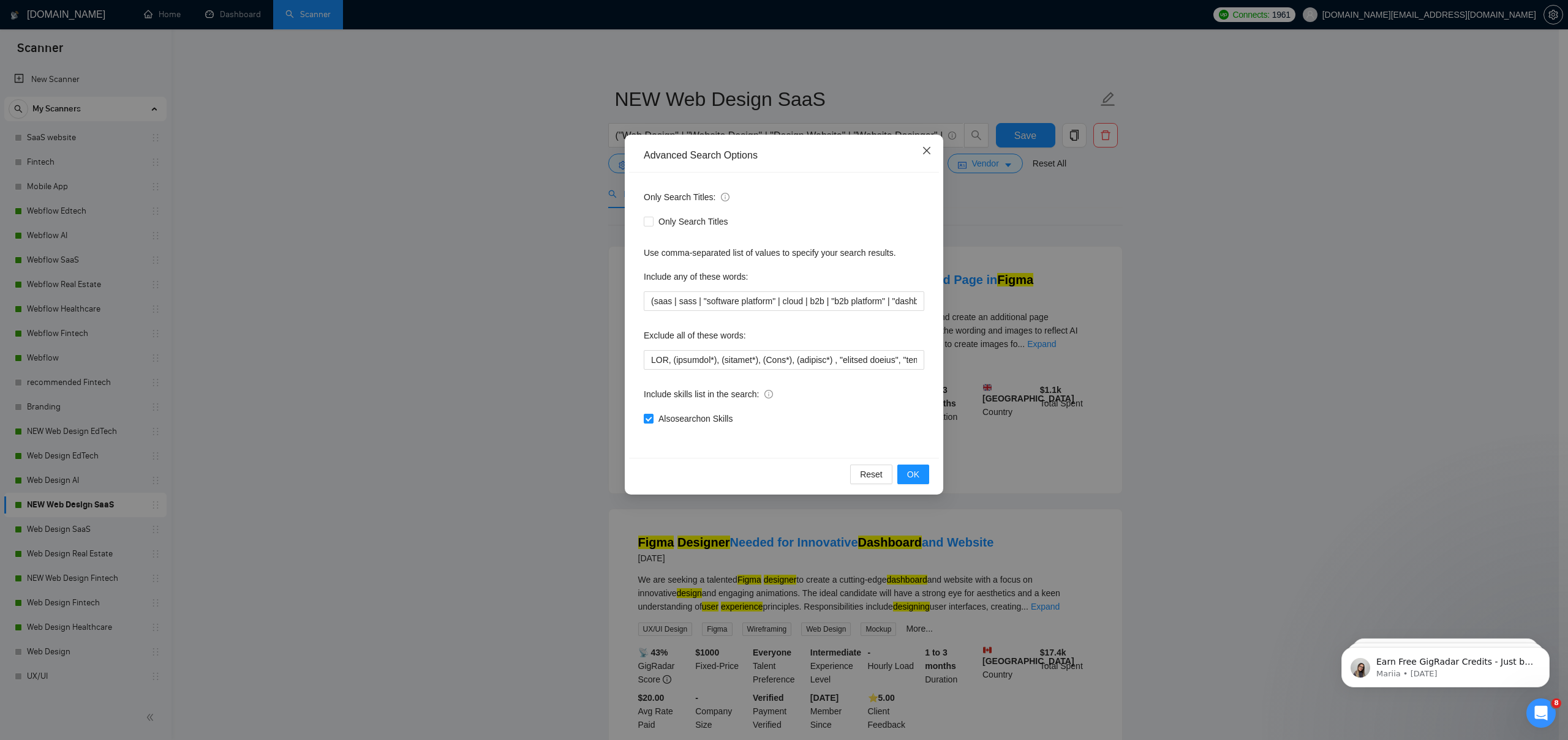
click at [930, 148] on icon "close" at bounding box center [927, 150] width 10 height 10
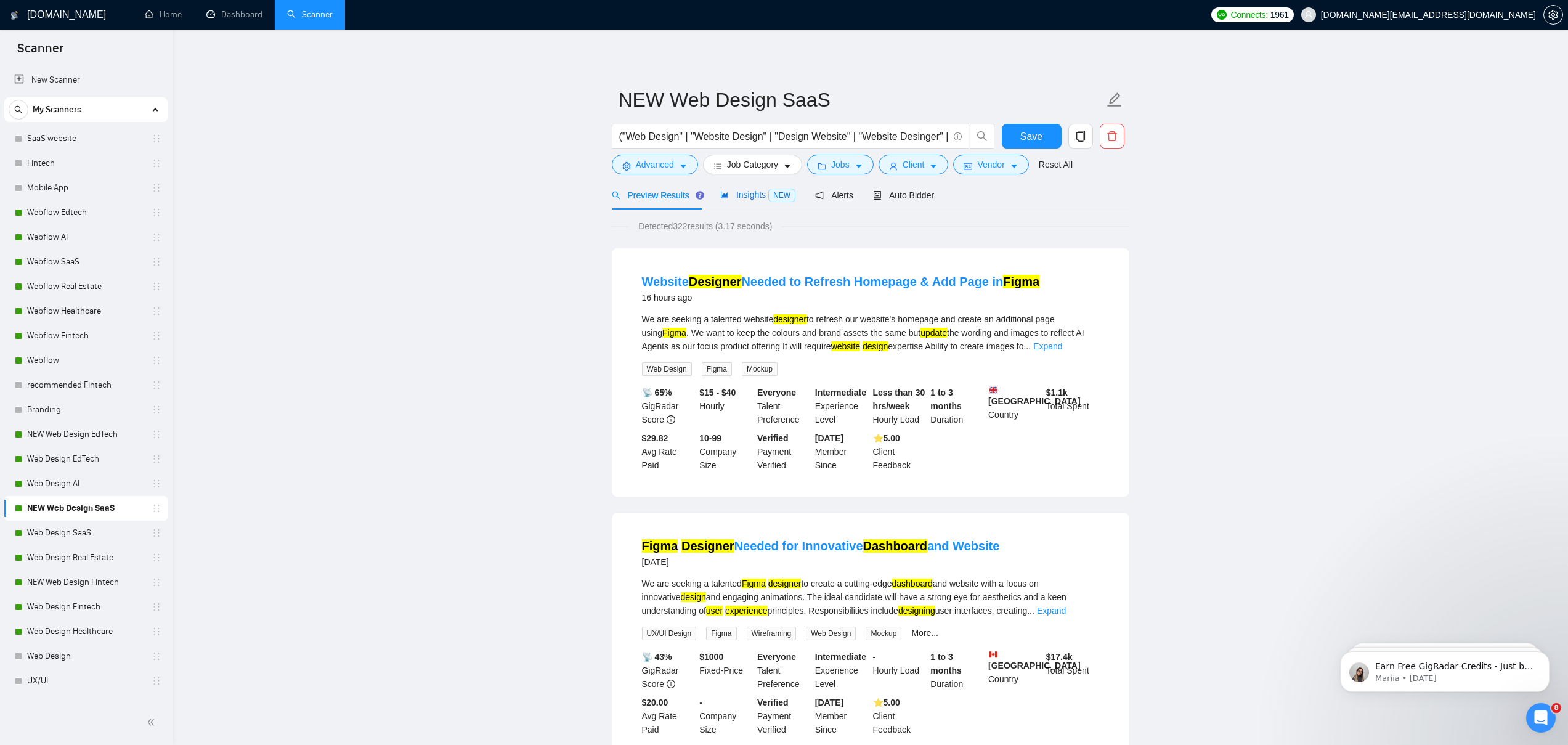
click at [741, 190] on span "Insights NEW" at bounding box center [758, 195] width 75 height 10
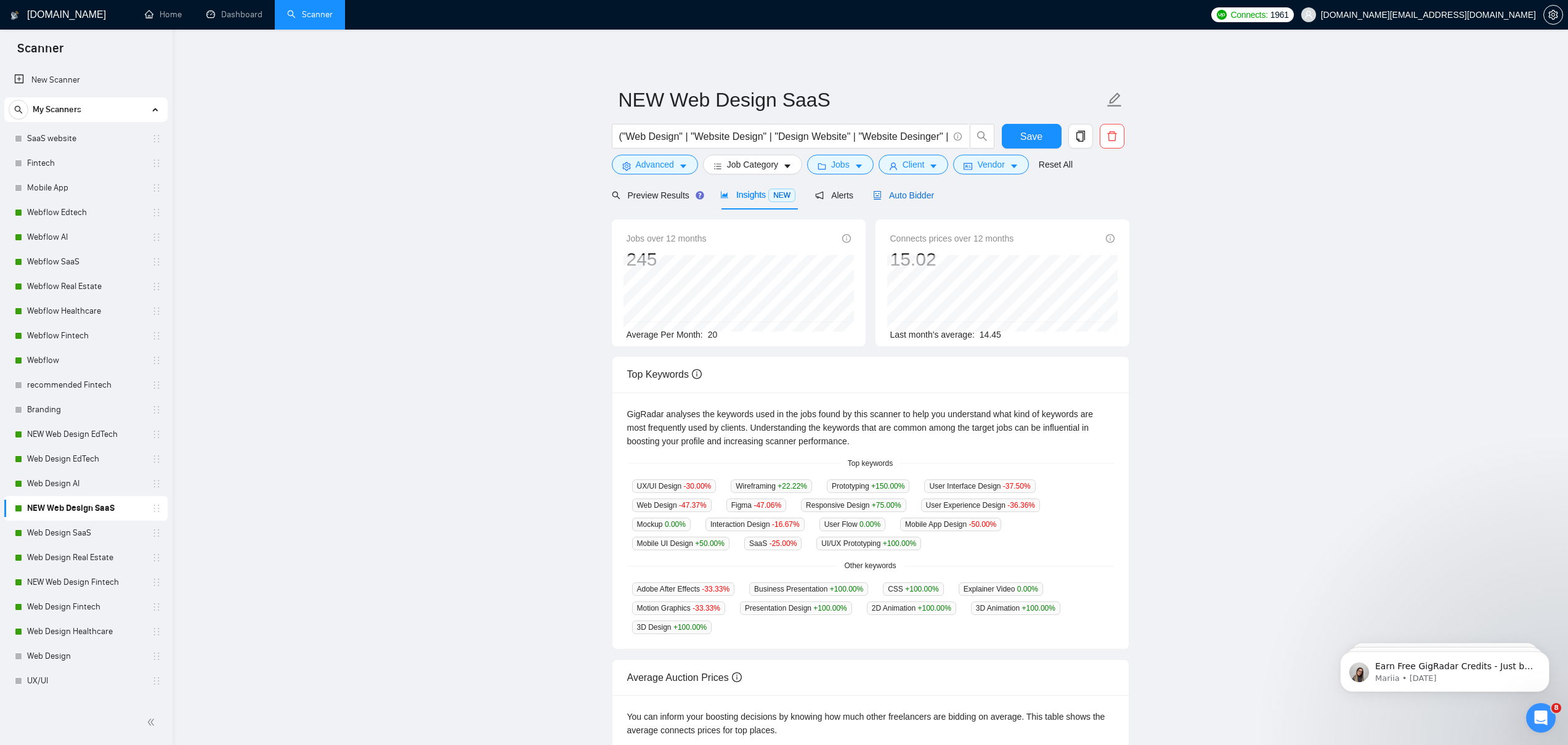
click at [907, 192] on span "Auto Bidder" at bounding box center [903, 195] width 61 height 10
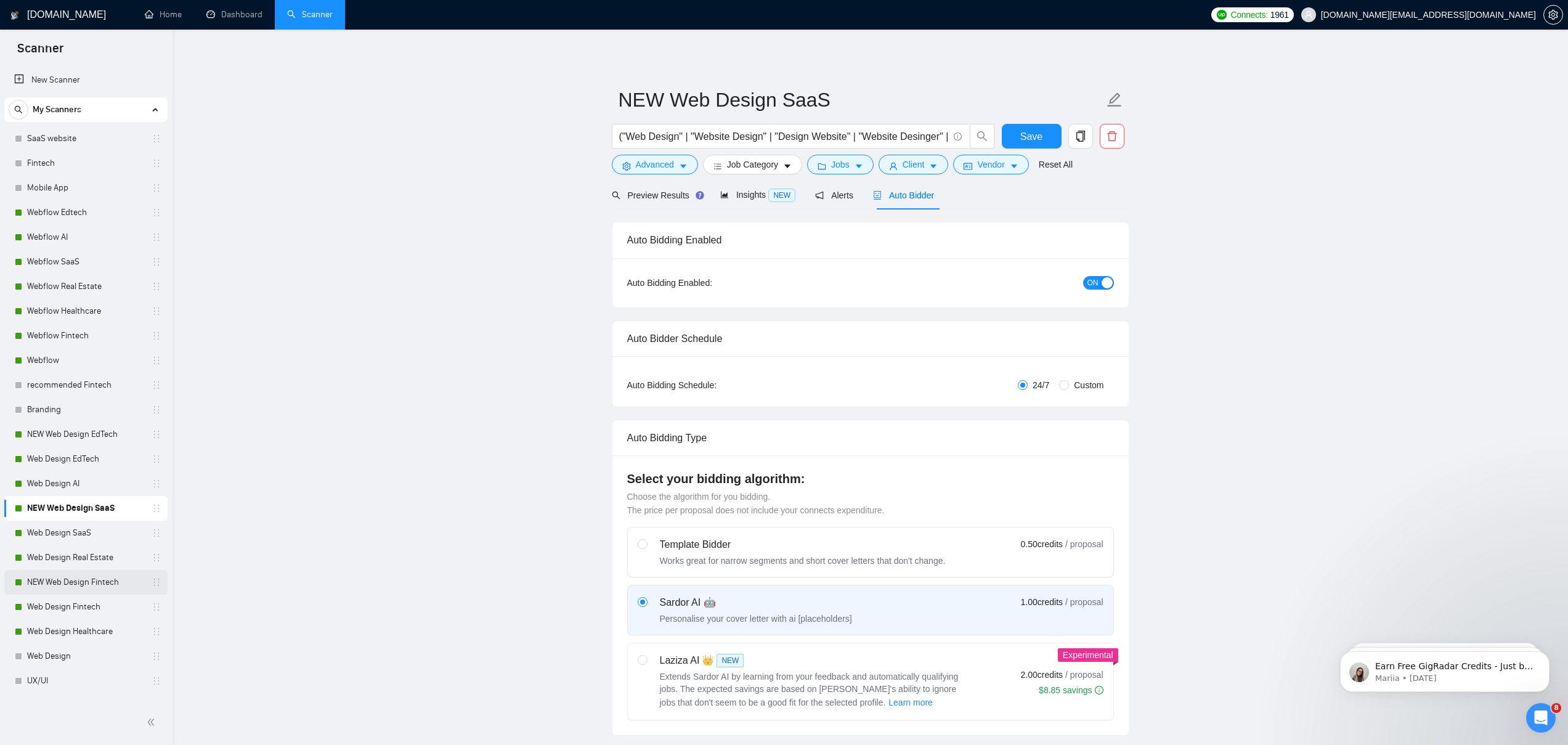
click at [80, 581] on link "NEW Web Design Fintech" at bounding box center [86, 582] width 117 height 25
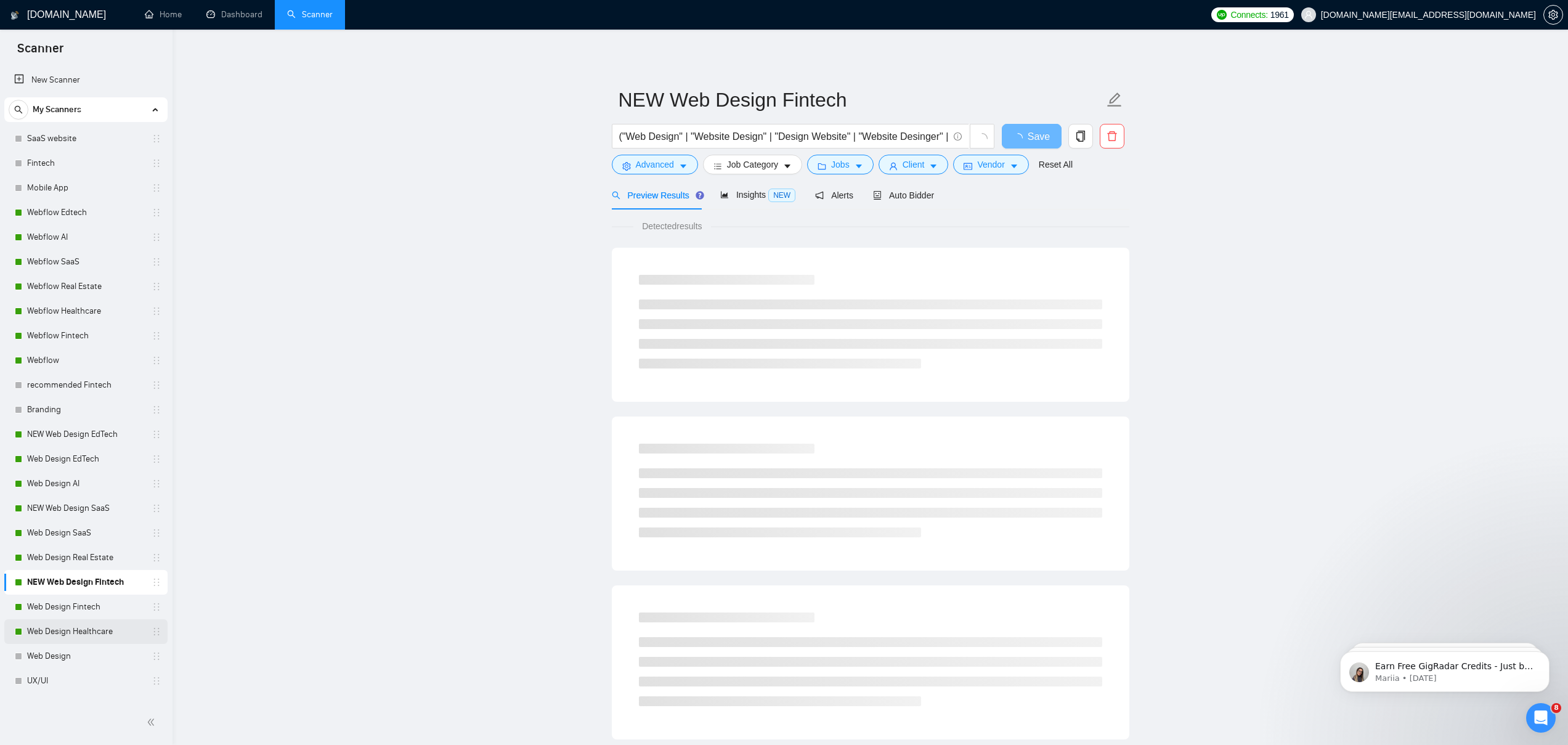
click at [65, 630] on link "Web Design Healthcare" at bounding box center [86, 631] width 117 height 25
click at [68, 438] on link "NEW Web Design EdTech" at bounding box center [86, 434] width 117 height 25
click at [322, 415] on main "NEW Web Design EdTech ("Web Design" | "Website Design" | "Design Website" | "We…" at bounding box center [870, 563] width 1356 height 1028
